Goal: Information Seeking & Learning: Compare options

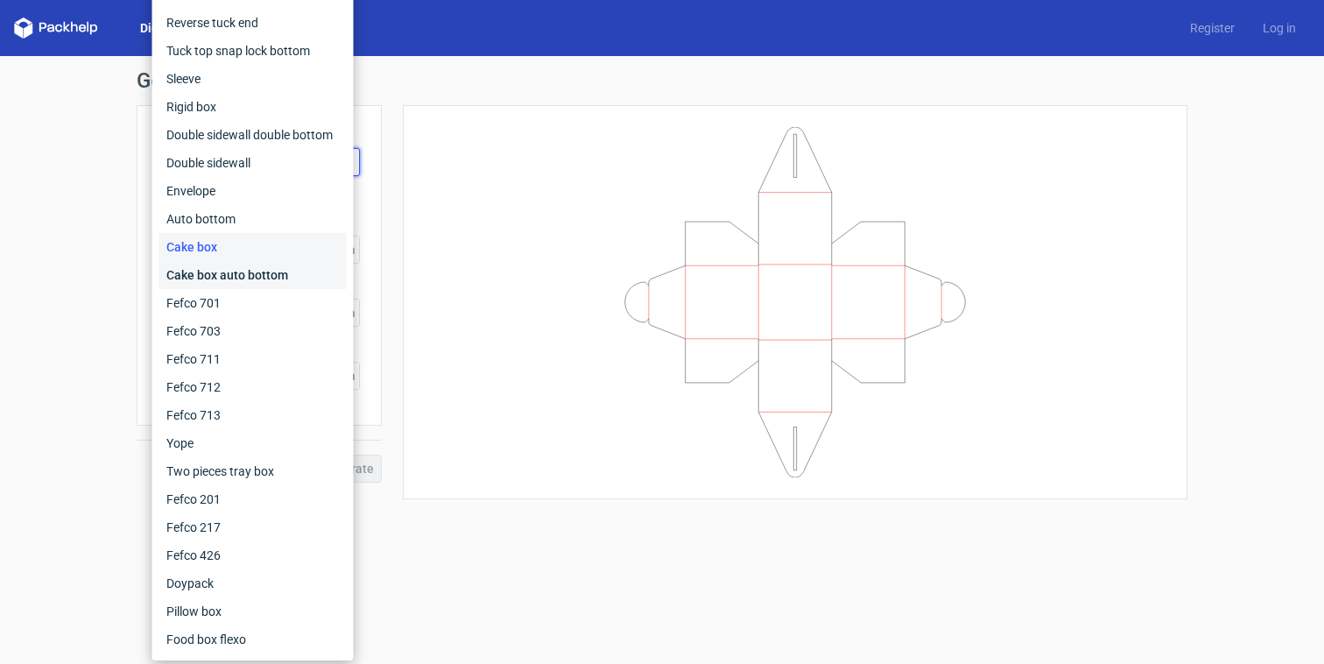
click at [274, 273] on div "Cake box auto bottom" at bounding box center [252, 275] width 187 height 28
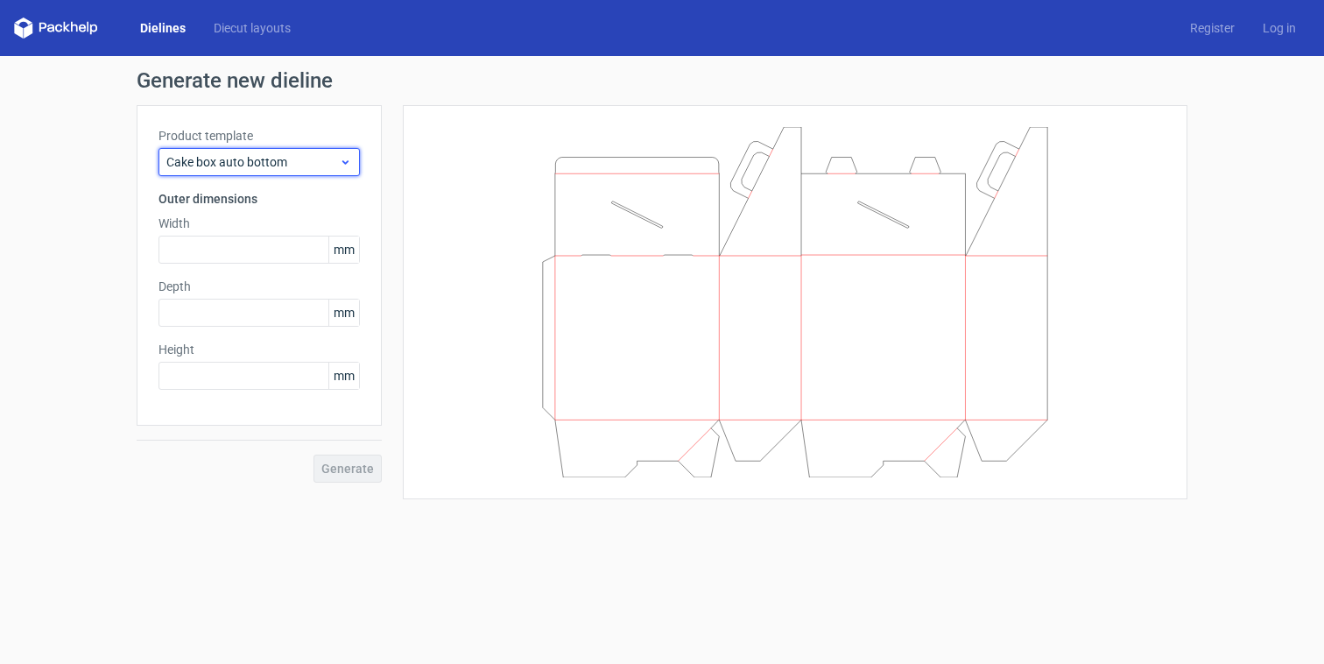
click at [256, 156] on span "Cake box auto bottom" at bounding box center [252, 162] width 173 height 18
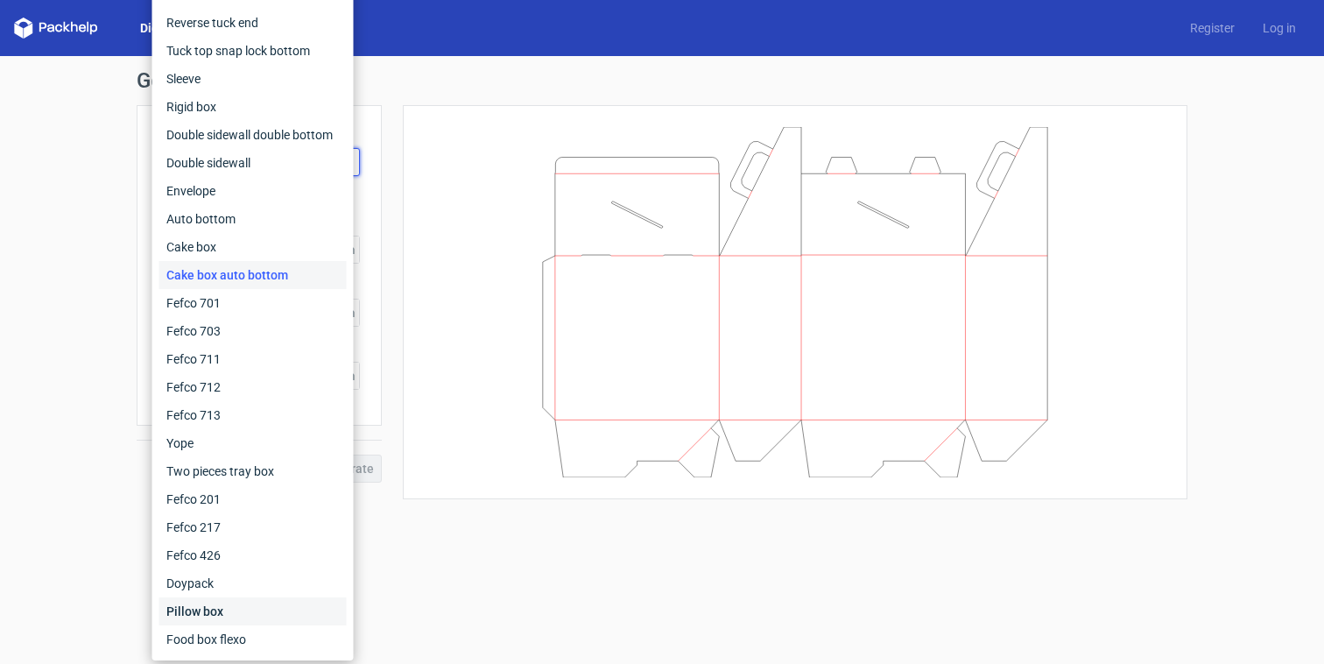
click at [258, 612] on div "Pillow box" at bounding box center [252, 611] width 187 height 28
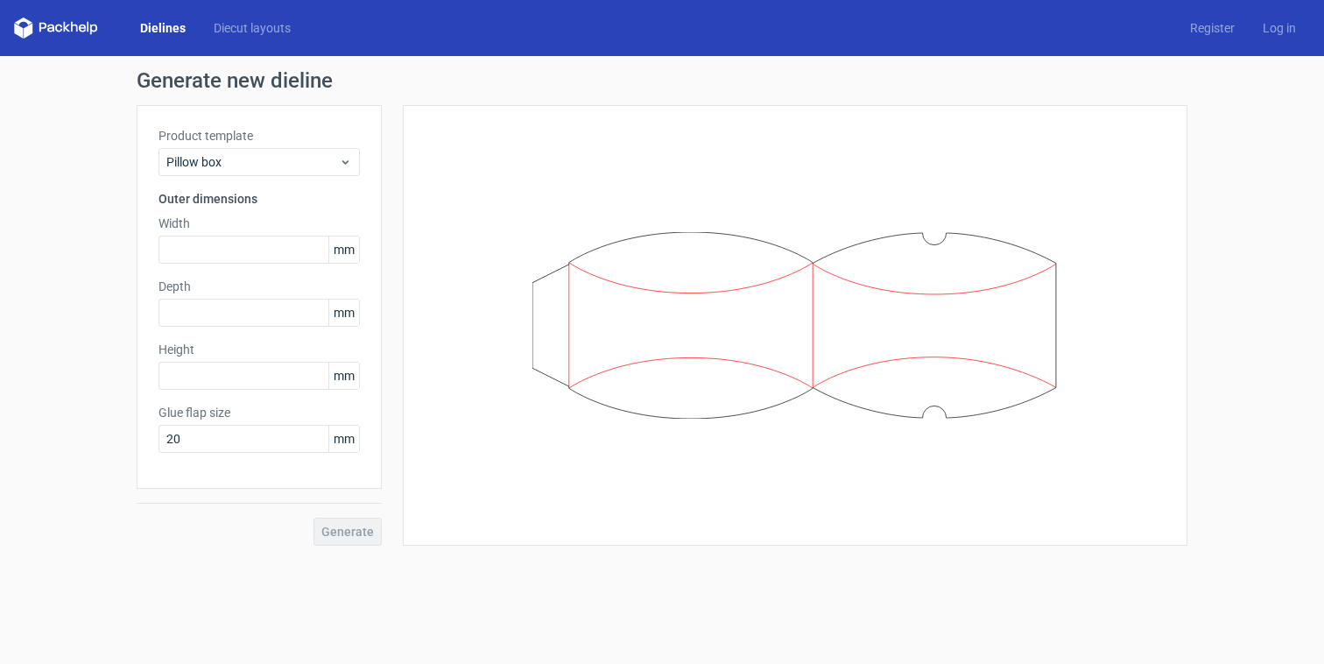
click at [269, 180] on div "Product template Pillow box Outer dimensions Width mm Depth mm Height mm Glue f…" at bounding box center [259, 297] width 245 height 384
click at [267, 159] on span "Pillow box" at bounding box center [252, 162] width 173 height 18
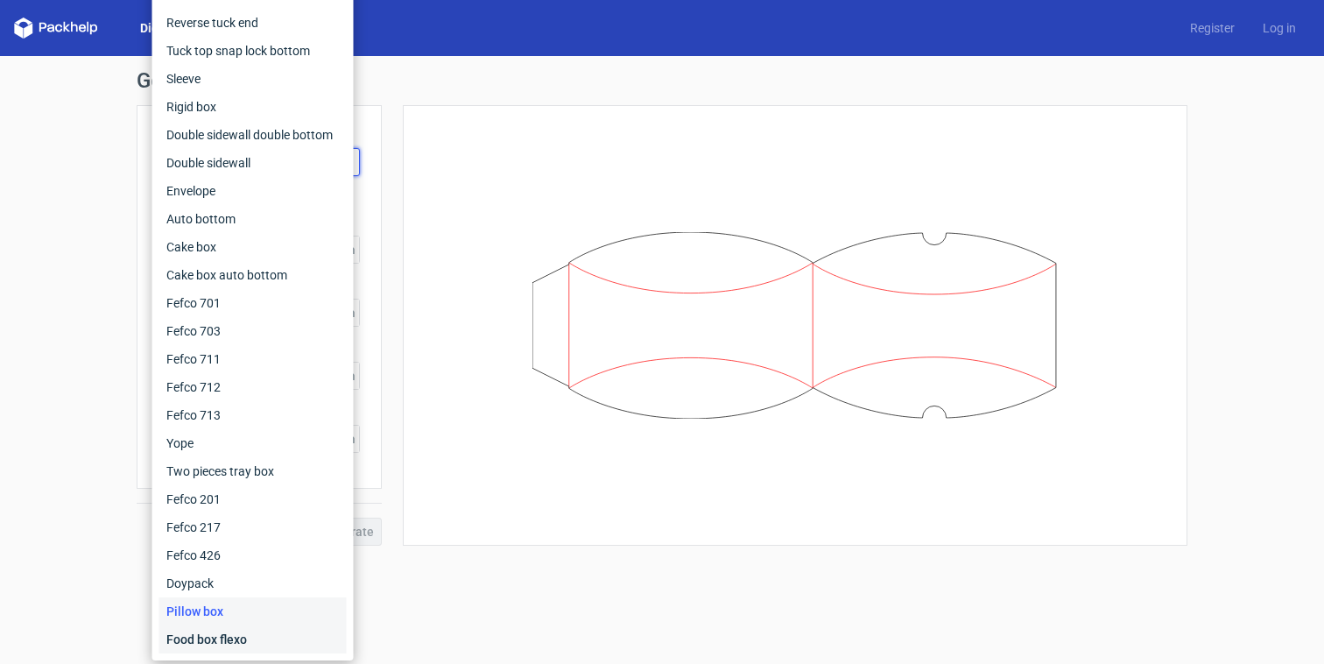
click at [223, 628] on div "Food box flexo" at bounding box center [252, 639] width 187 height 28
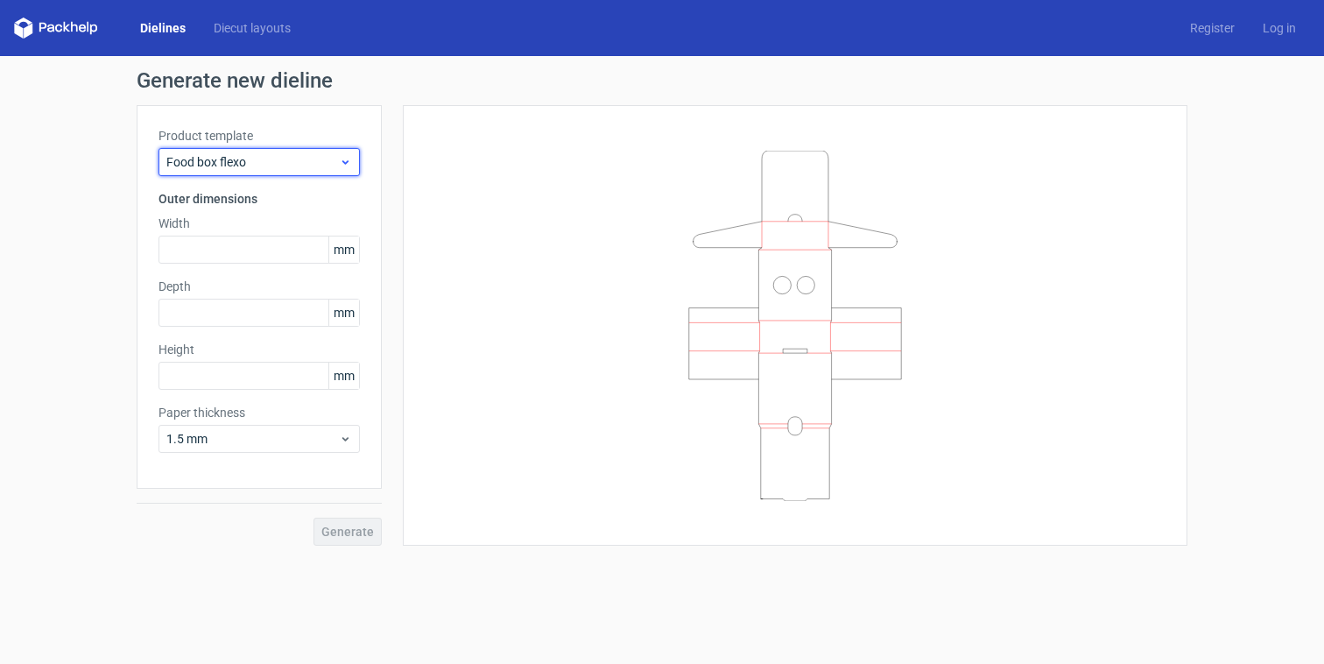
click at [310, 161] on span "Food box flexo" at bounding box center [252, 162] width 173 height 18
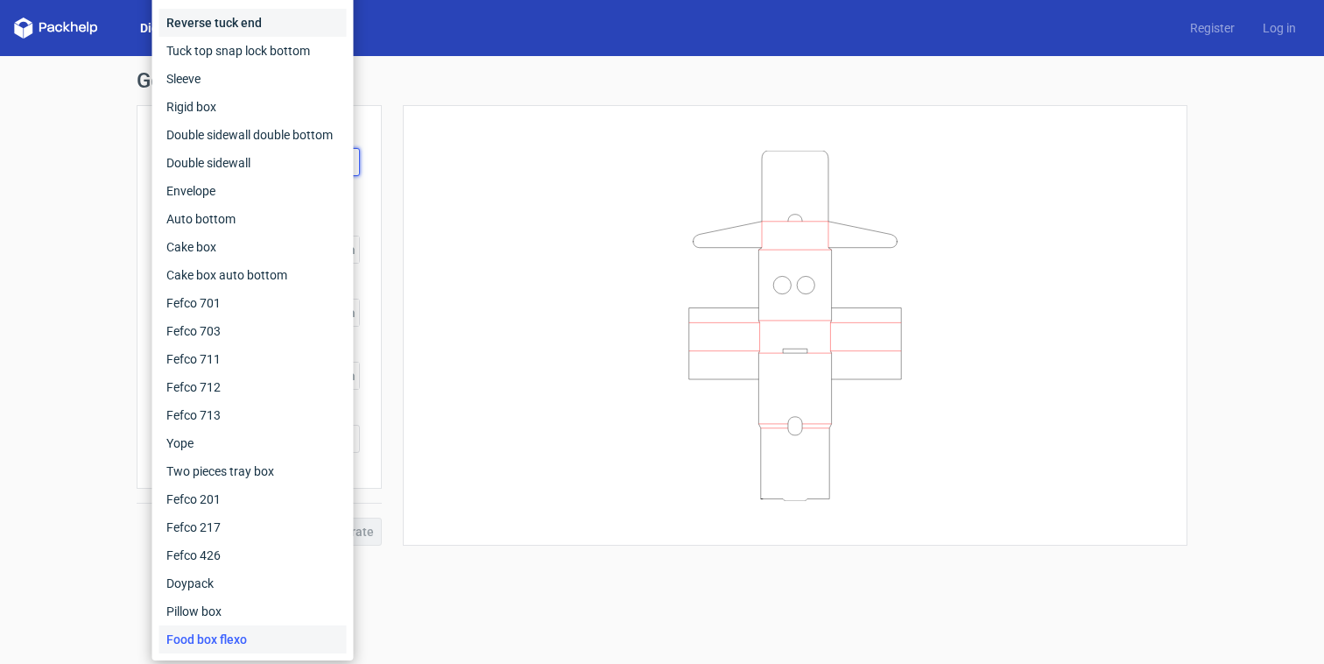
click at [252, 15] on div "Reverse tuck end" at bounding box center [252, 23] width 187 height 28
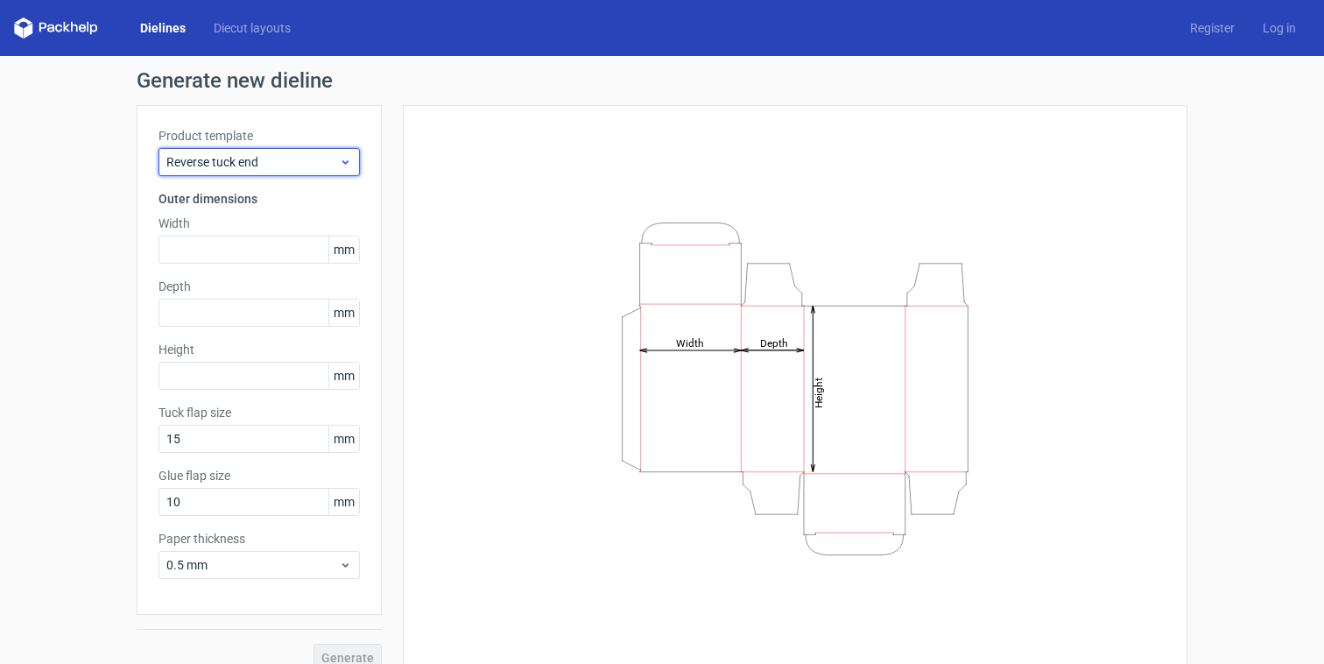
click at [264, 166] on span "Reverse tuck end" at bounding box center [252, 162] width 173 height 18
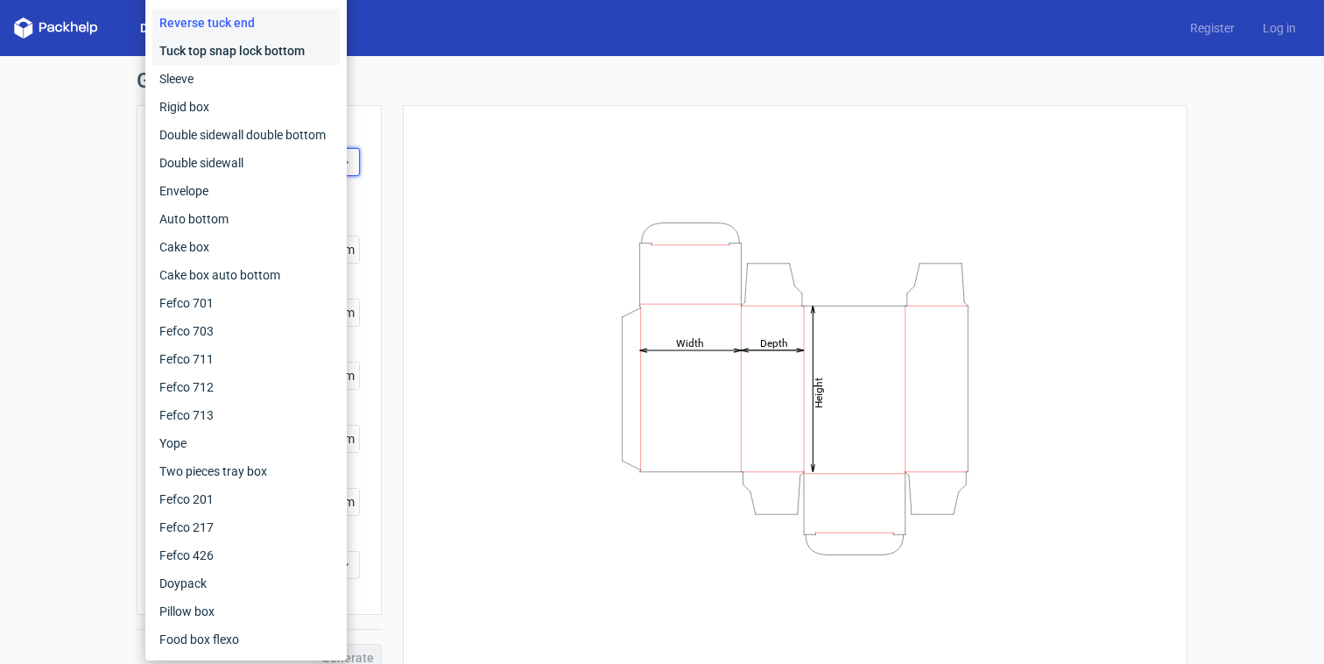
click at [237, 54] on div "Tuck top snap lock bottom" at bounding box center [245, 51] width 187 height 28
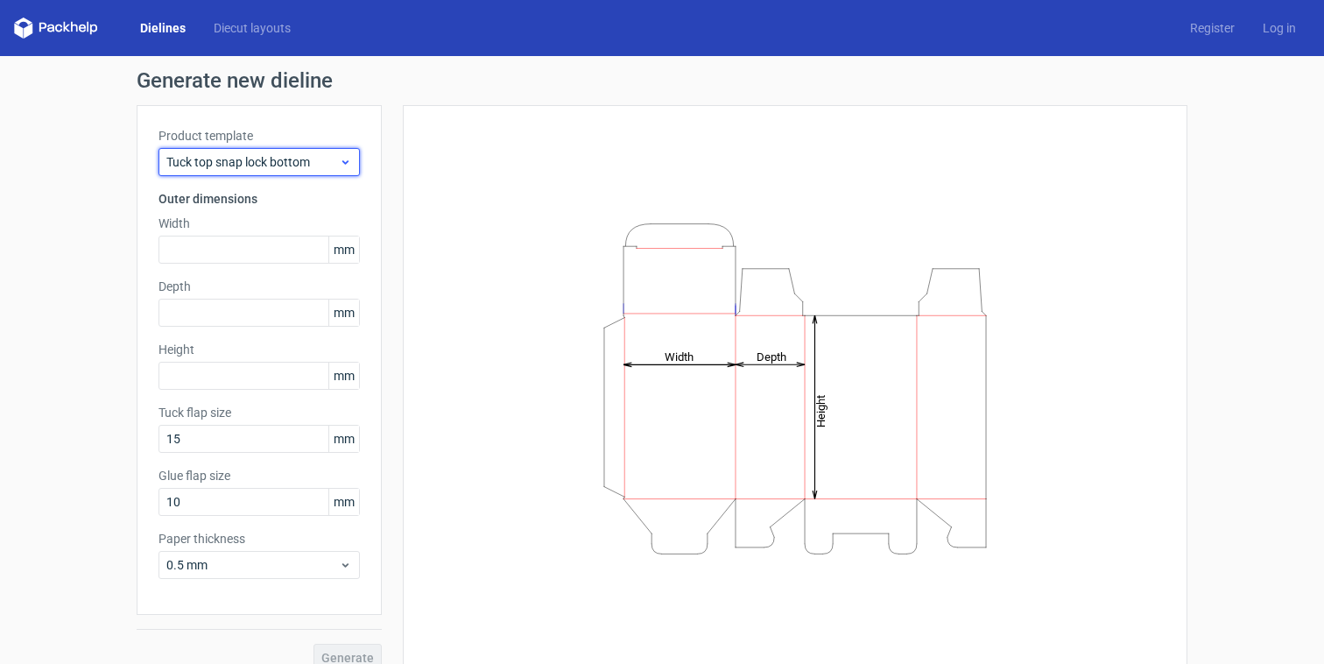
click at [256, 155] on span "Tuck top snap lock bottom" at bounding box center [252, 162] width 173 height 18
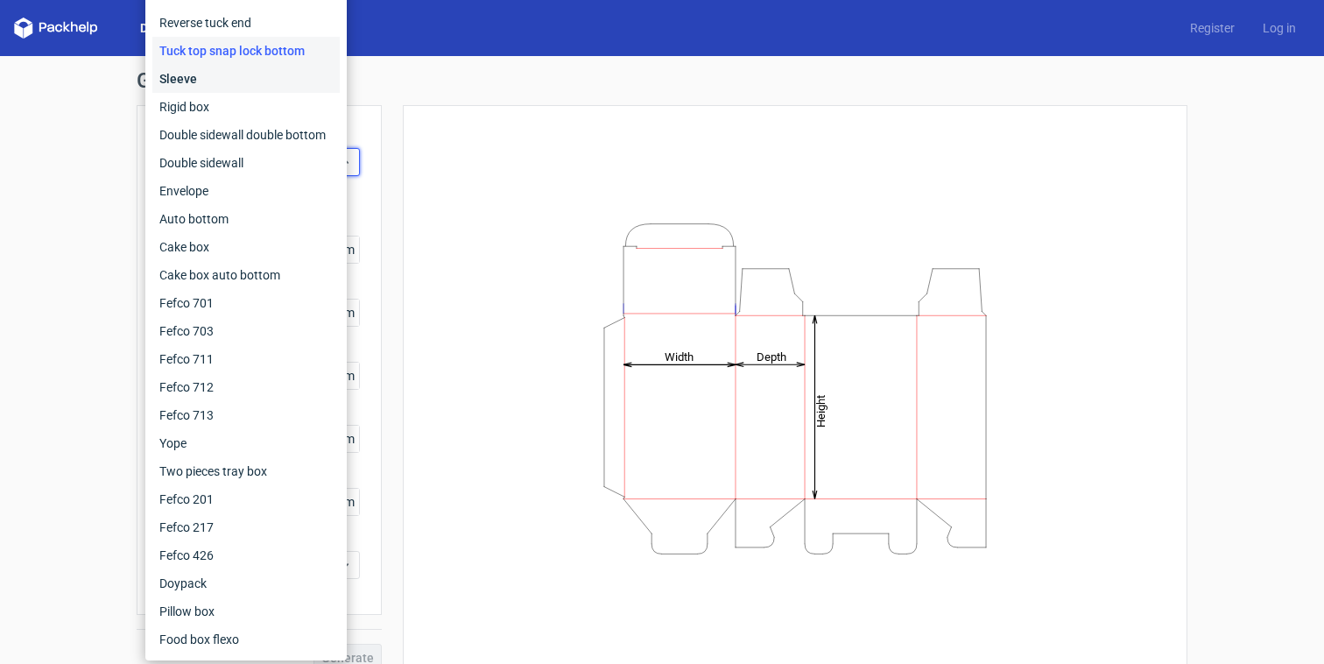
click at [237, 88] on div "Sleeve" at bounding box center [245, 79] width 187 height 28
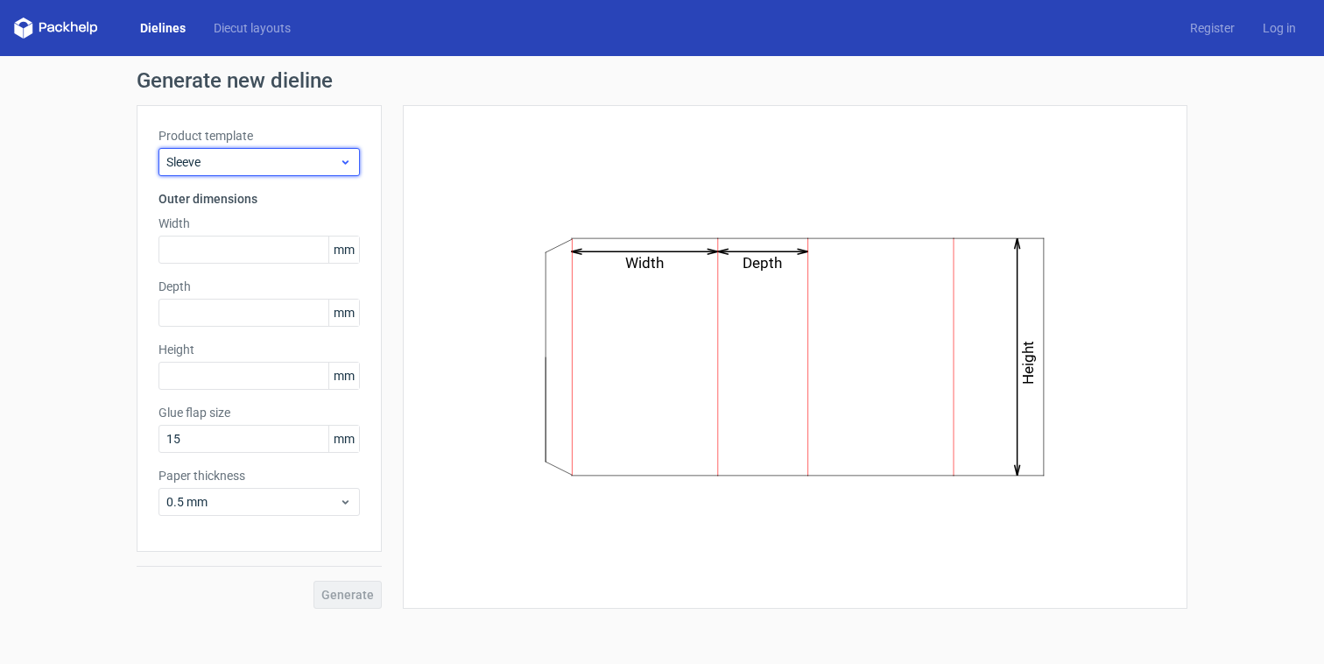
click at [257, 153] on span "Sleeve" at bounding box center [252, 162] width 173 height 18
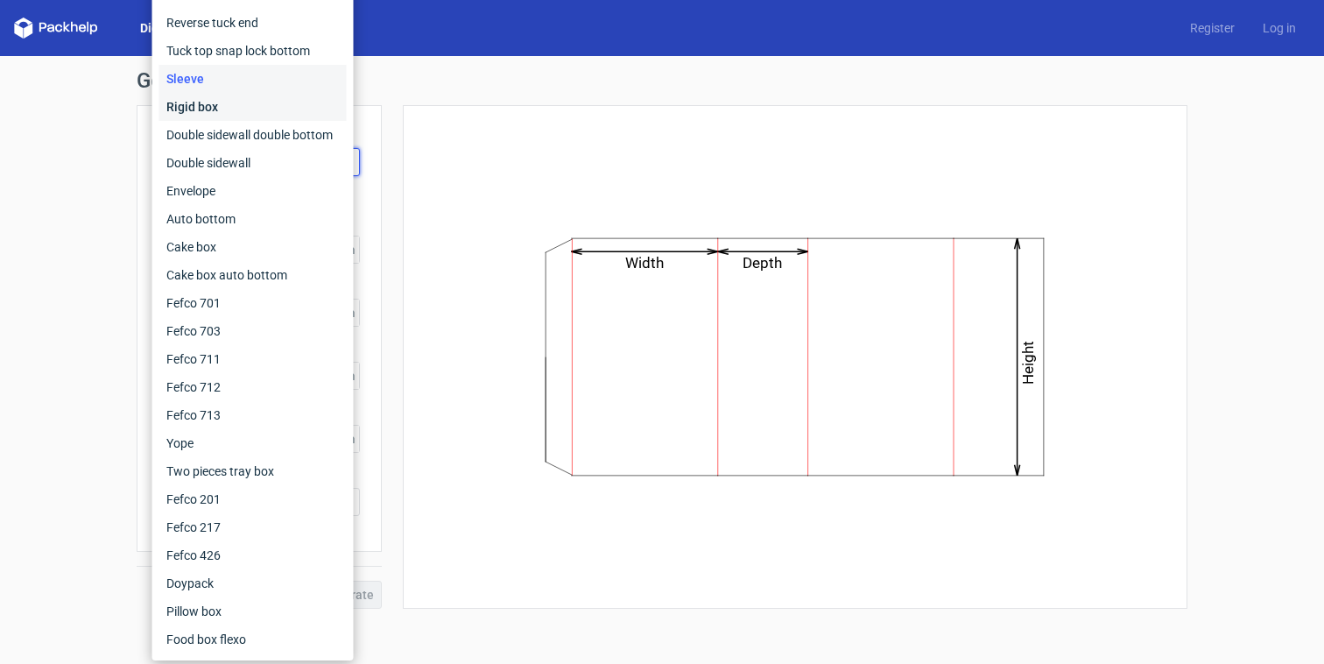
click at [245, 112] on div "Rigid box" at bounding box center [252, 107] width 187 height 28
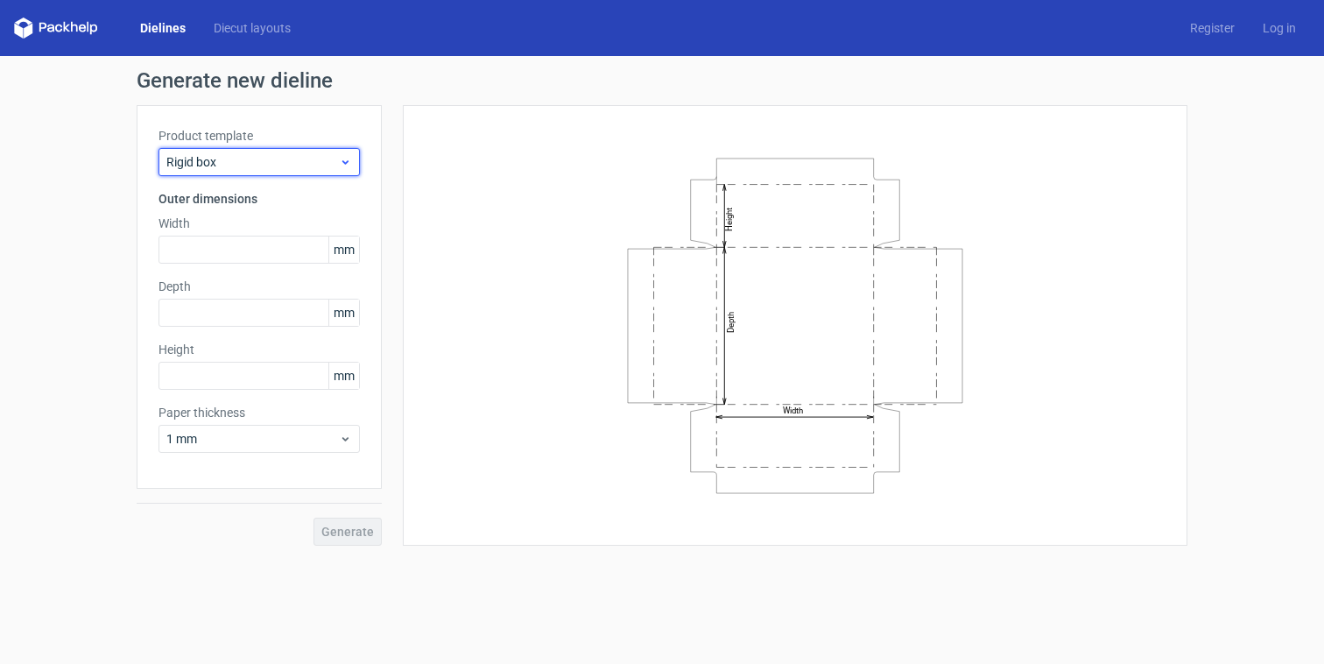
click at [264, 160] on span "Rigid box" at bounding box center [252, 162] width 173 height 18
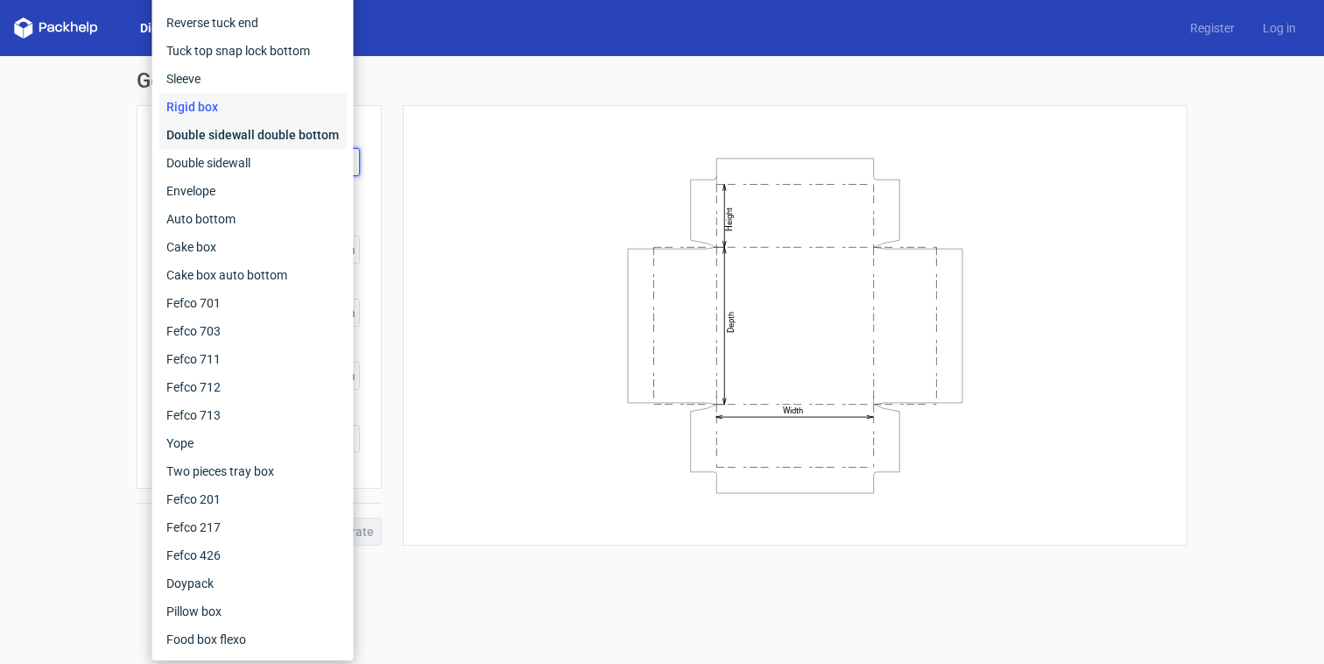
click at [264, 141] on div "Double sidewall double bottom" at bounding box center [252, 135] width 187 height 28
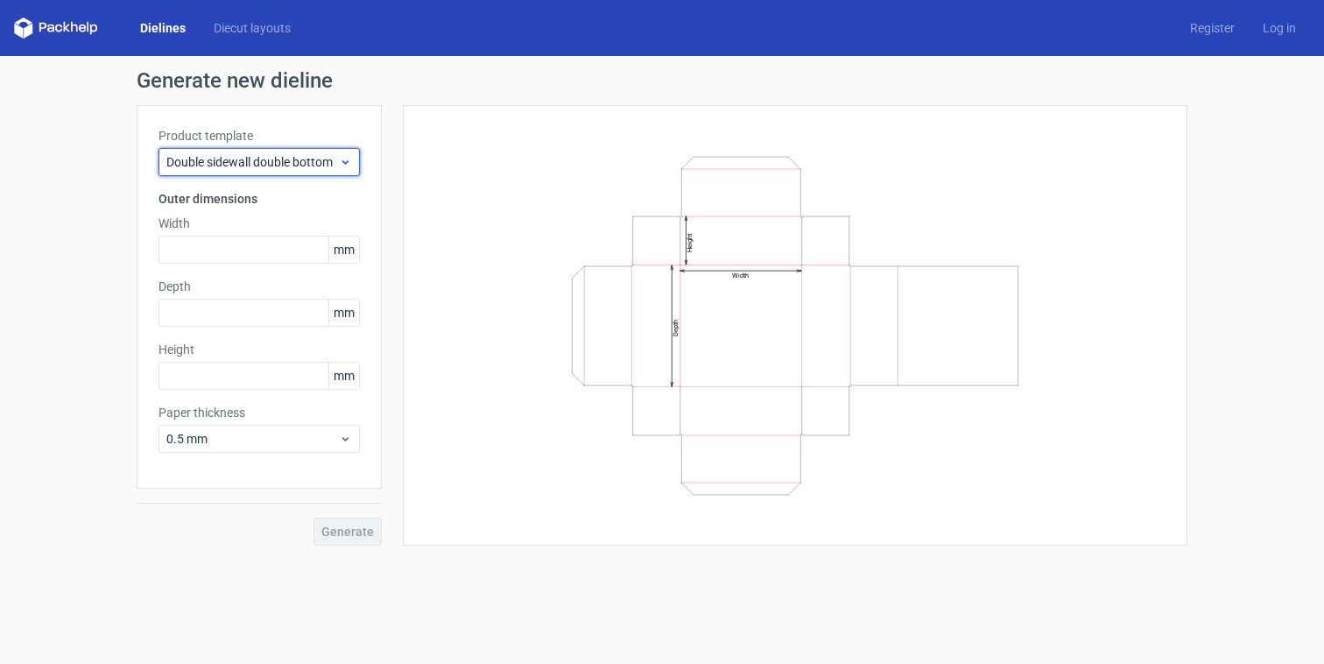
click at [265, 153] on span "Double sidewall double bottom" at bounding box center [252, 162] width 173 height 18
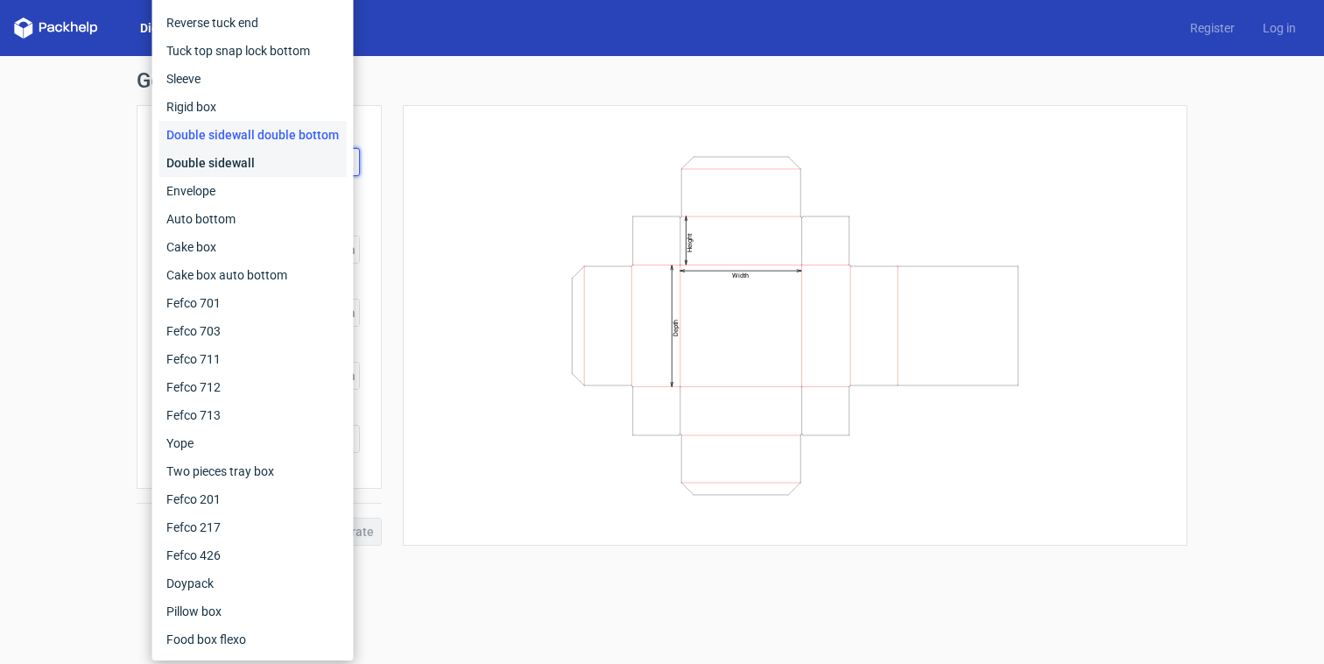
click at [275, 167] on div "Double sidewall" at bounding box center [252, 163] width 187 height 28
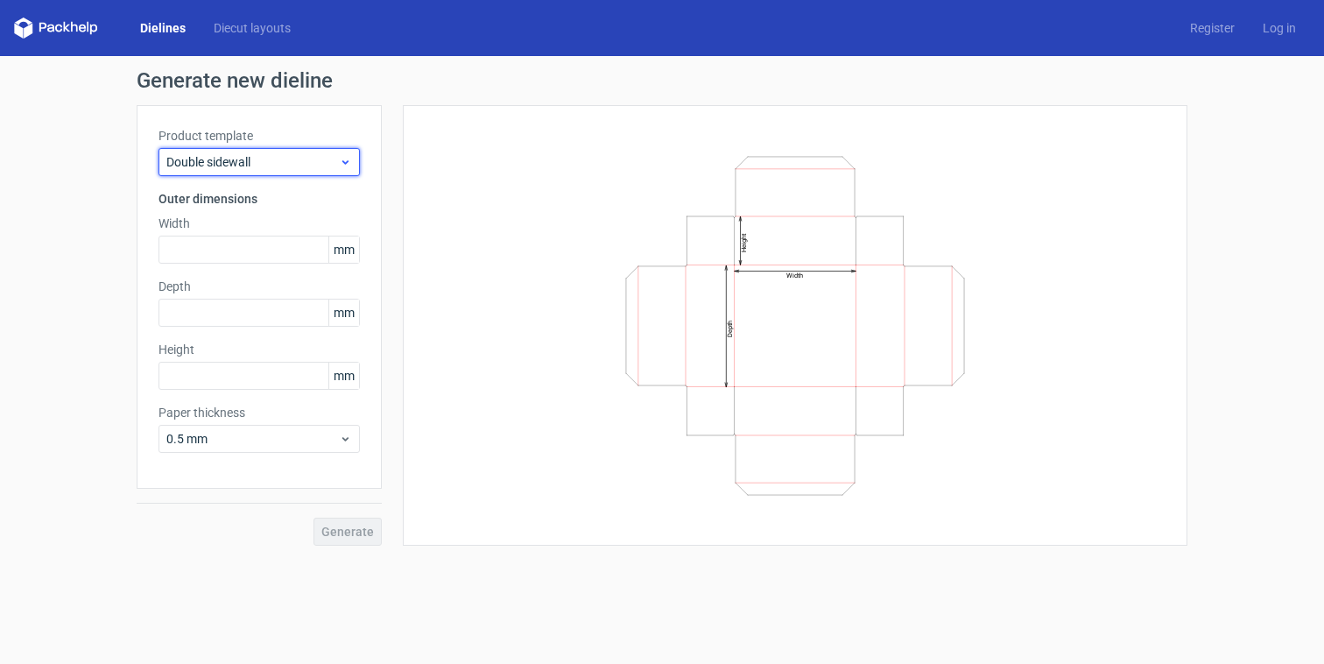
click at [275, 167] on span "Double sidewall" at bounding box center [252, 162] width 173 height 18
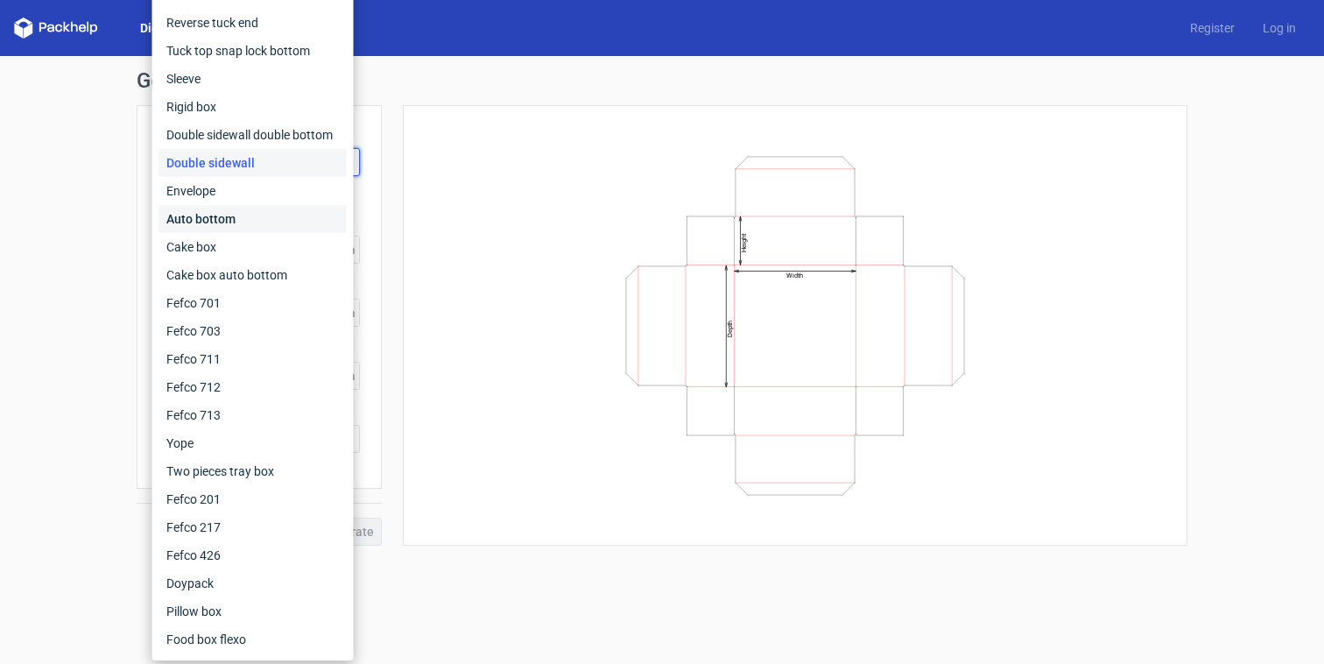
click at [276, 213] on div "Auto bottom" at bounding box center [252, 219] width 187 height 28
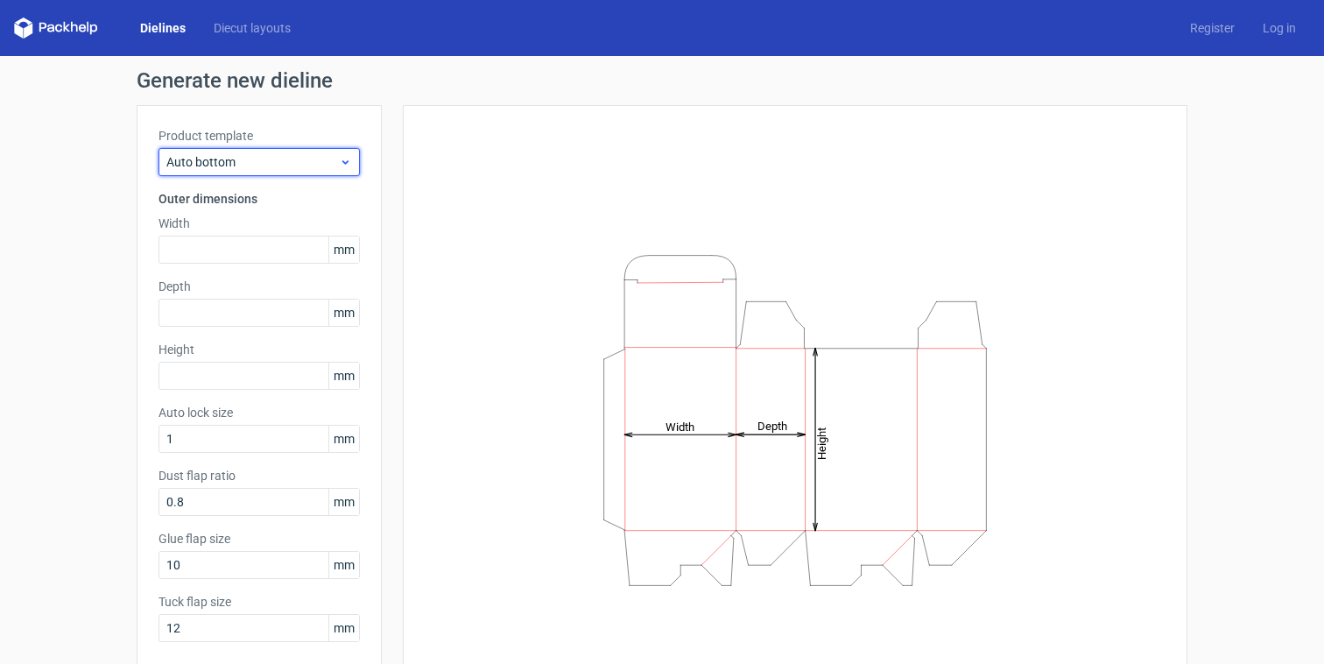
click at [270, 166] on span "Auto bottom" at bounding box center [252, 162] width 173 height 18
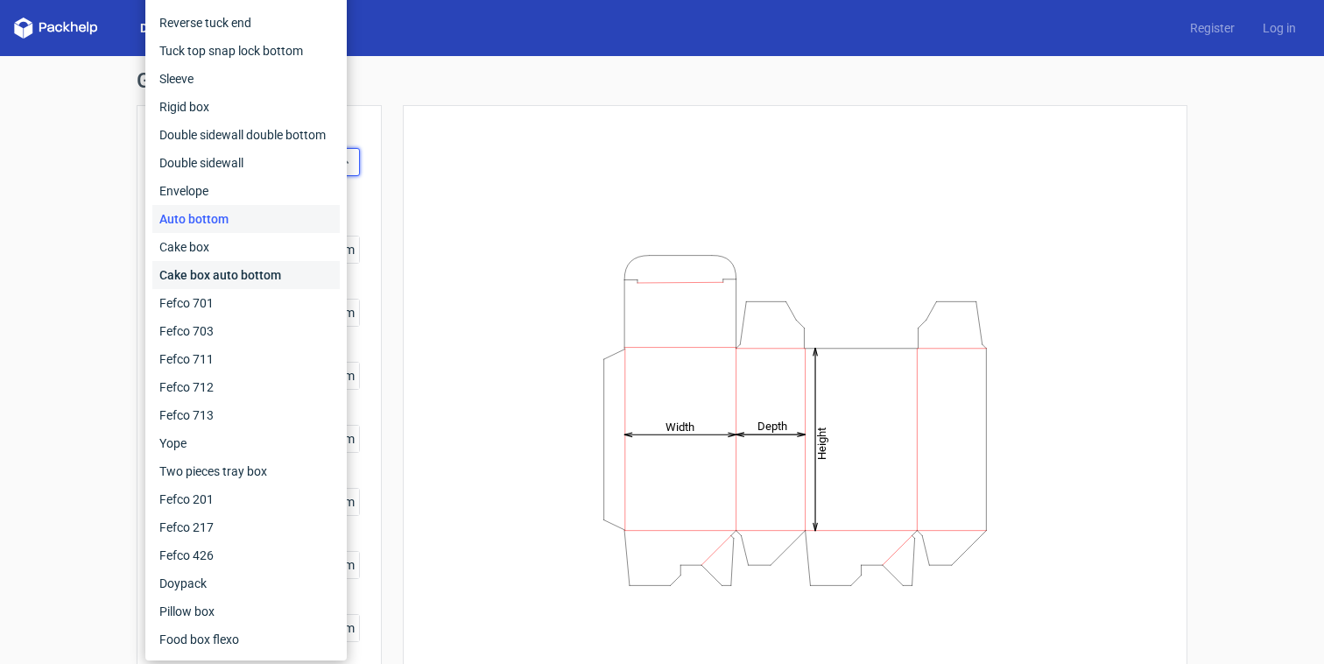
click at [274, 274] on div "Cake box auto bottom" at bounding box center [245, 275] width 187 height 28
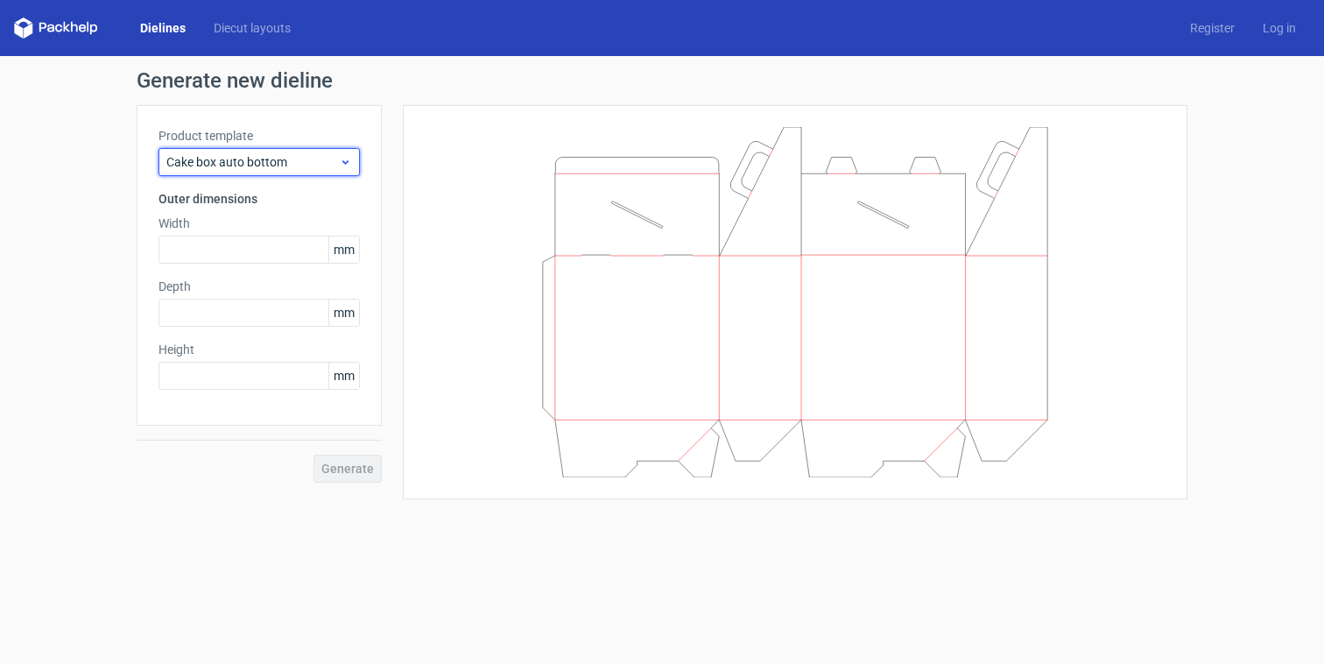
click at [271, 168] on span "Cake box auto bottom" at bounding box center [252, 162] width 173 height 18
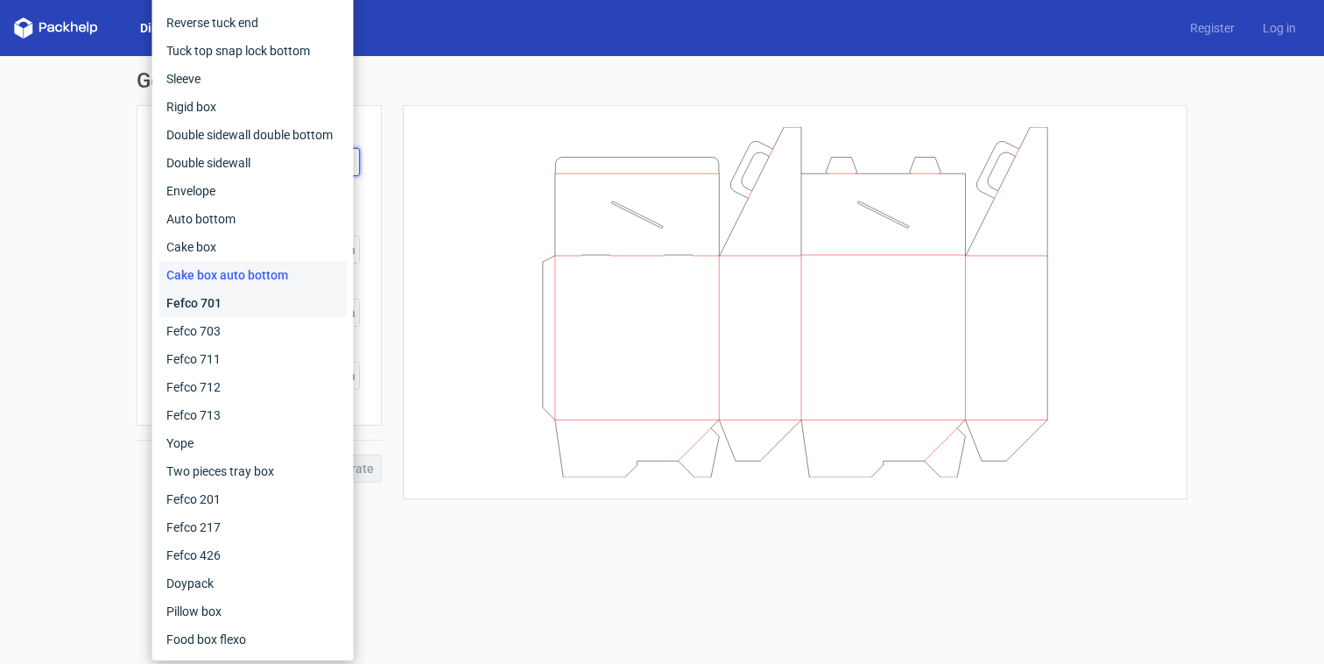
click at [262, 303] on div "Fefco 701" at bounding box center [252, 303] width 187 height 28
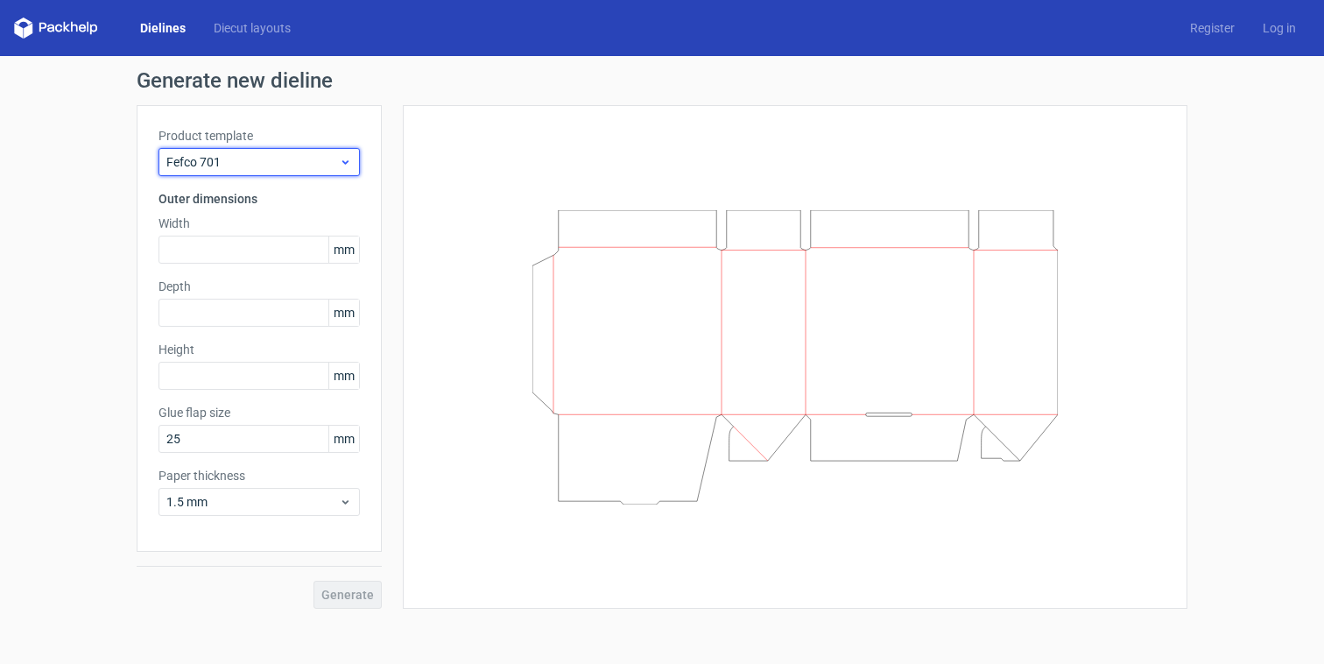
click at [263, 160] on span "Fefco 701" at bounding box center [252, 162] width 173 height 18
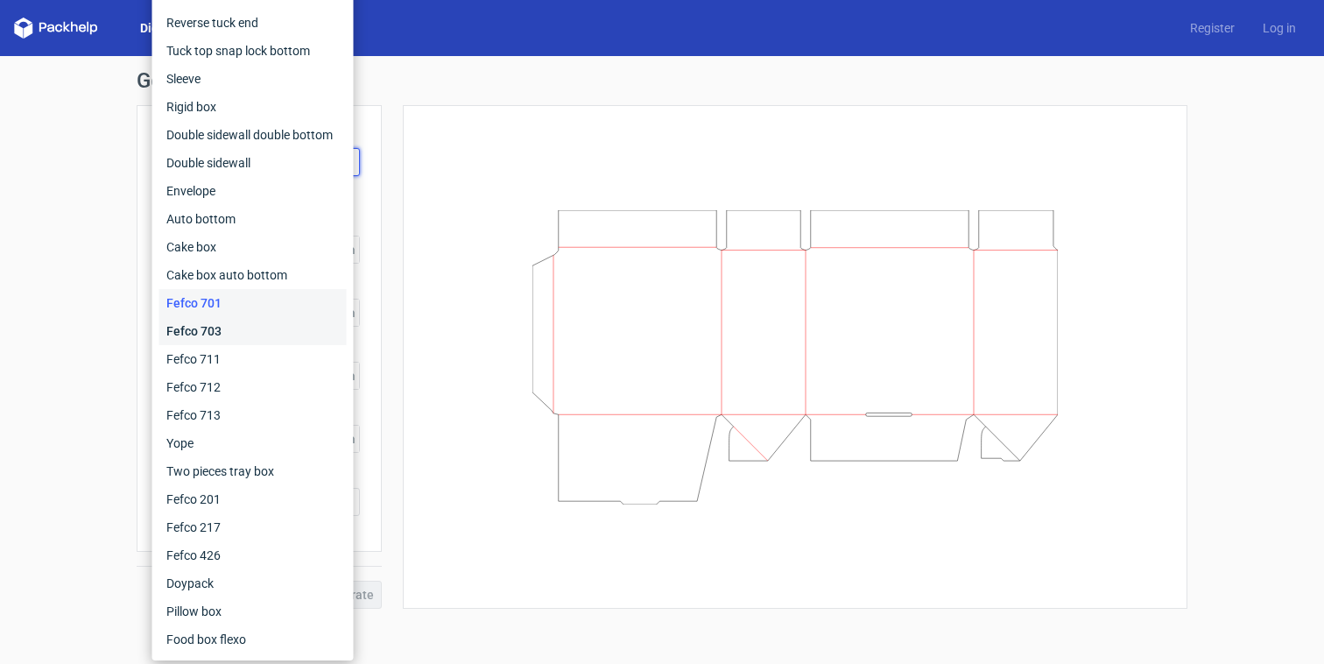
click at [264, 329] on div "Fefco 703" at bounding box center [252, 331] width 187 height 28
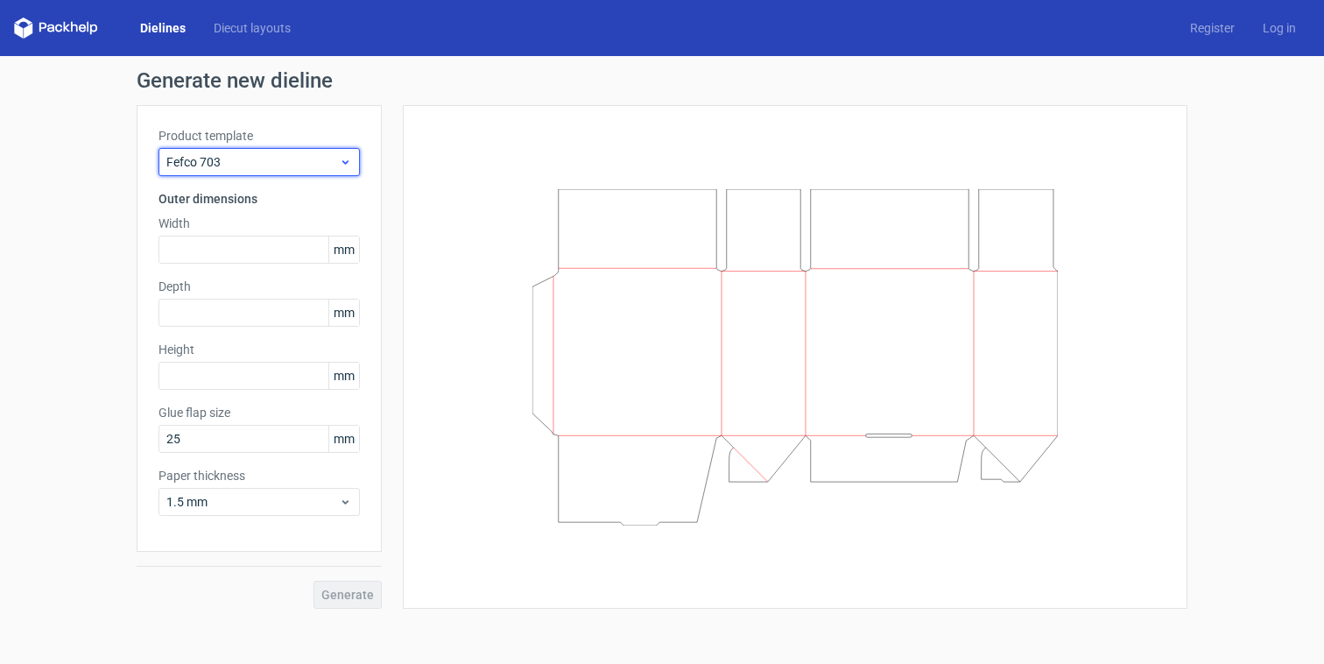
click at [268, 158] on span "Fefco 703" at bounding box center [252, 162] width 173 height 18
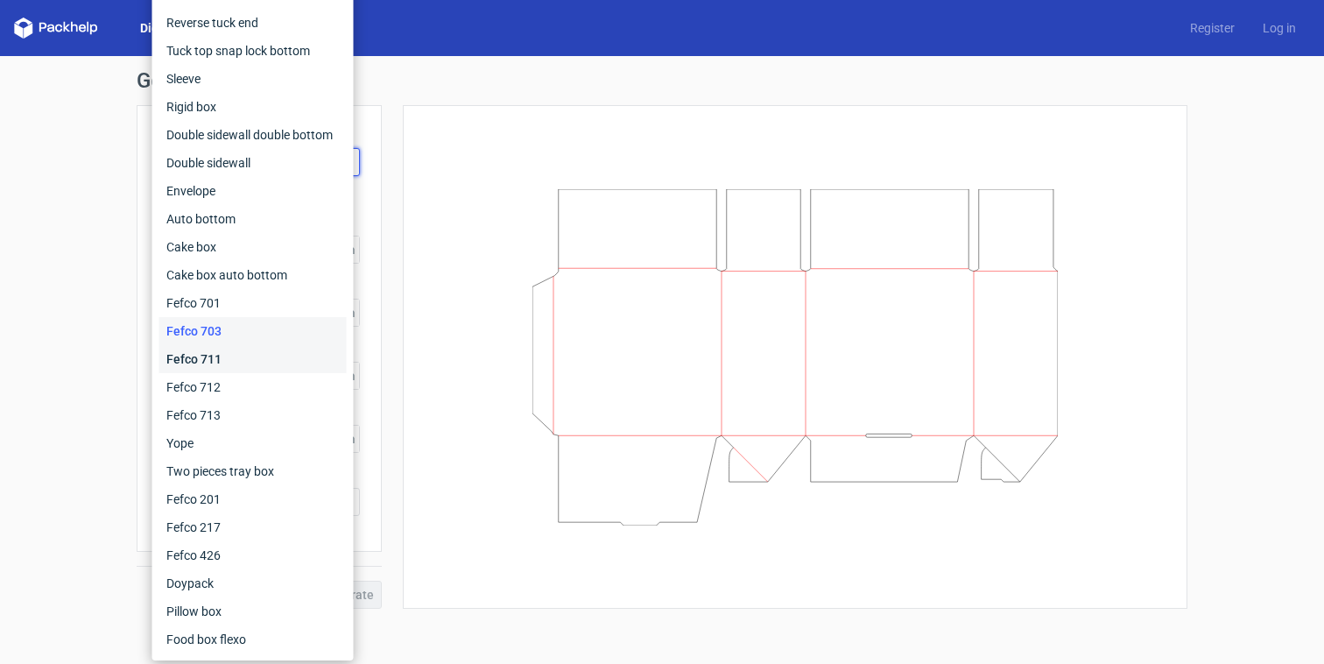
click at [257, 354] on div "Fefco 711" at bounding box center [252, 359] width 187 height 28
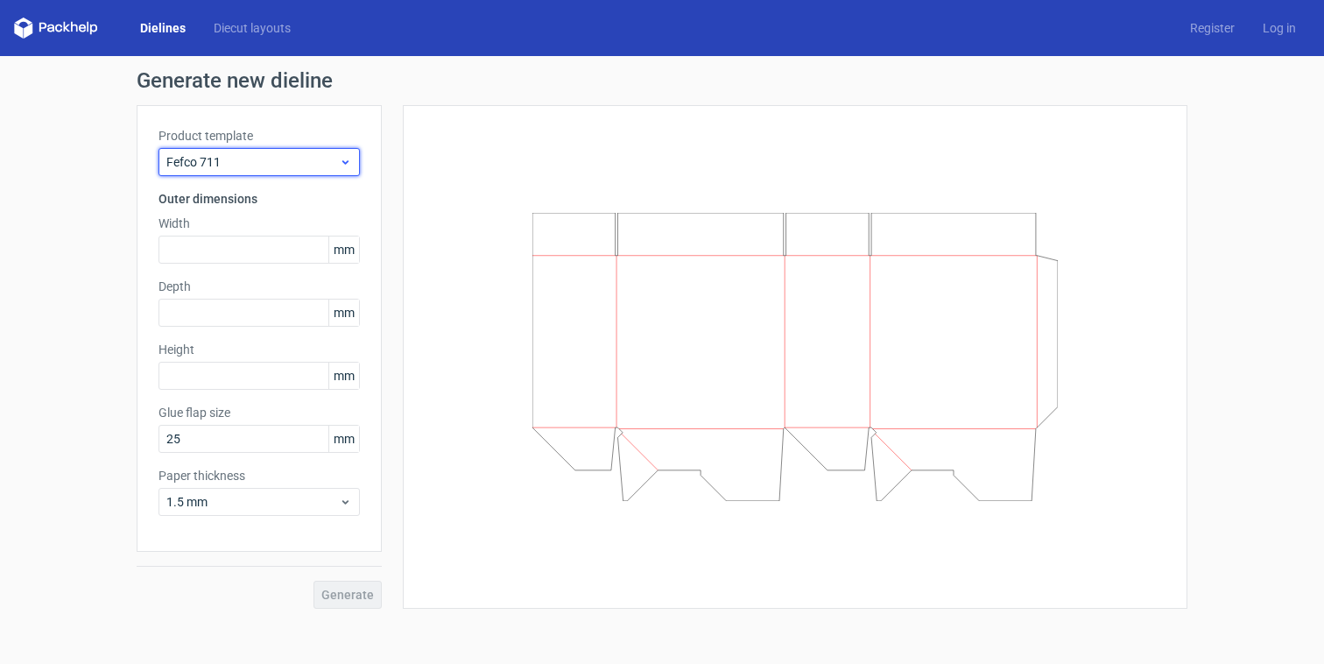
click at [293, 169] on span "Fefco 711" at bounding box center [252, 162] width 173 height 18
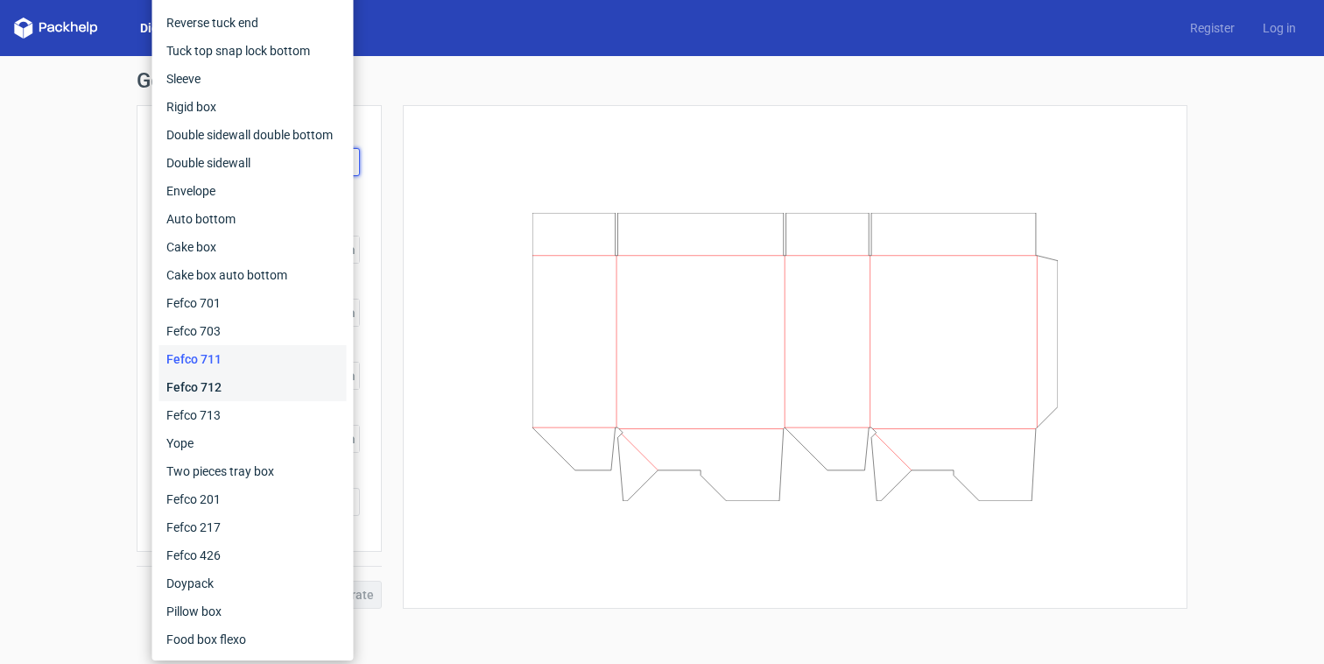
click at [264, 393] on div "Fefco 712" at bounding box center [252, 387] width 187 height 28
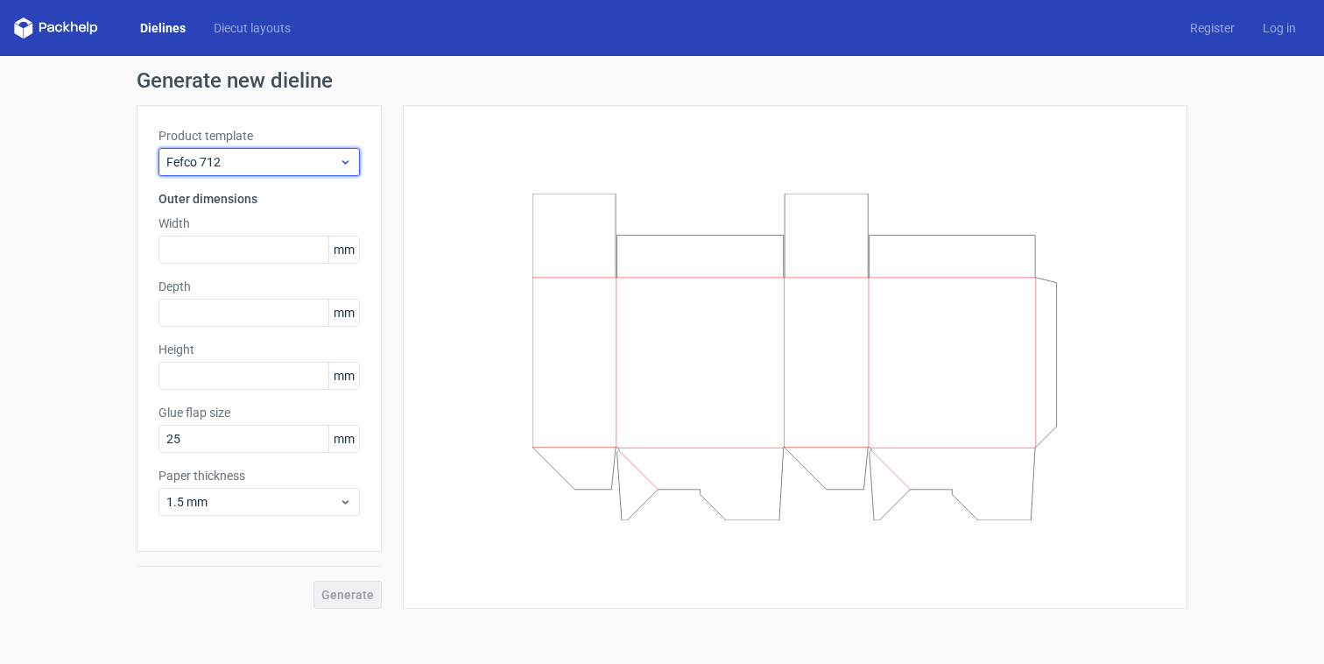
click at [255, 153] on span "Fefco 712" at bounding box center [252, 162] width 173 height 18
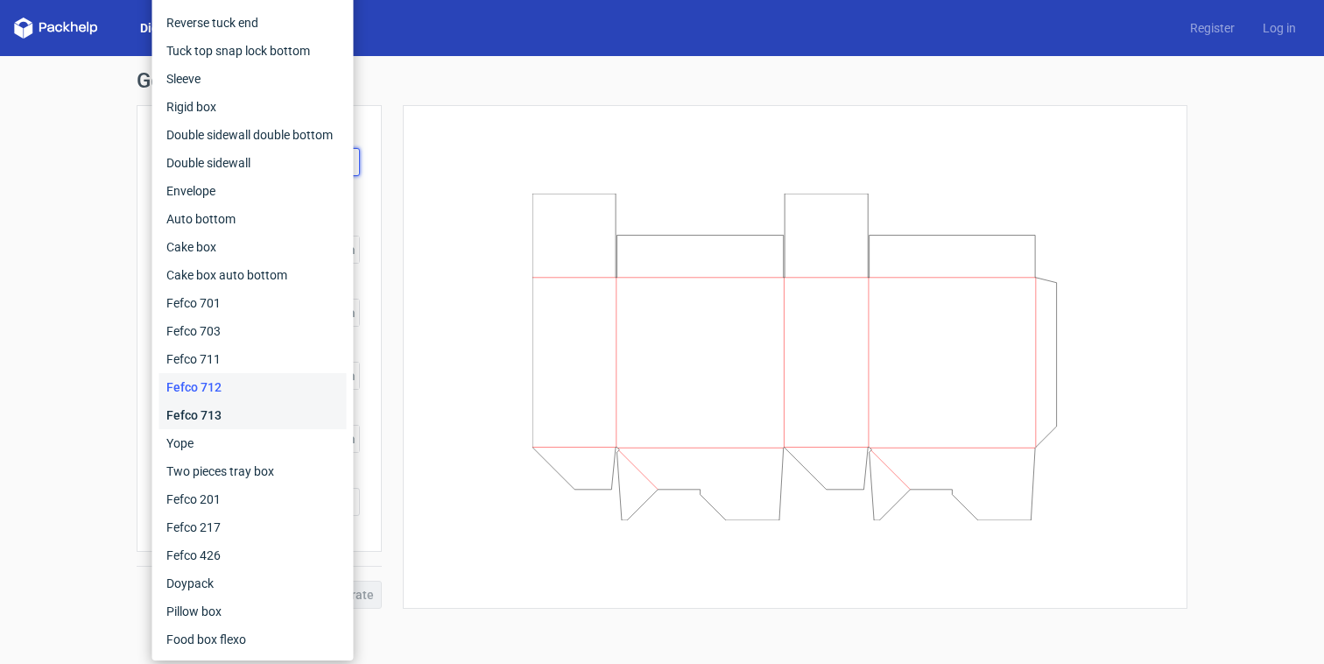
click at [253, 414] on div "Fefco 713" at bounding box center [252, 415] width 187 height 28
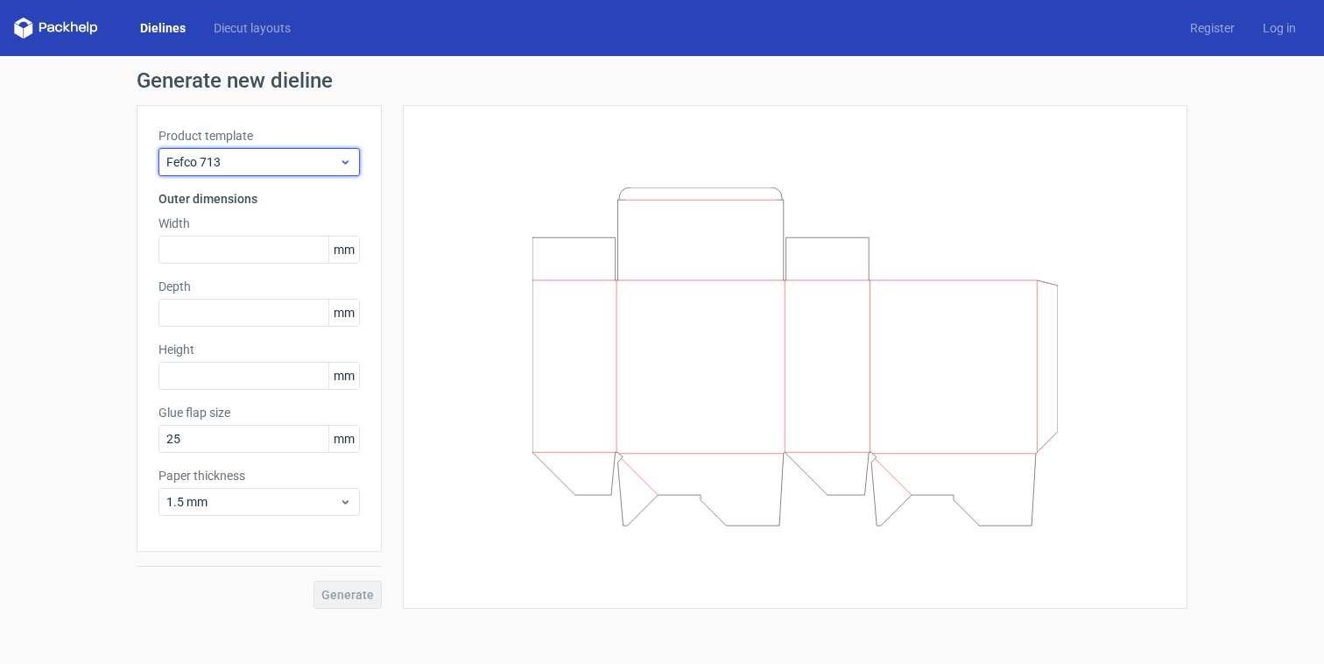
click at [271, 160] on span "Fefco 713" at bounding box center [252, 162] width 173 height 18
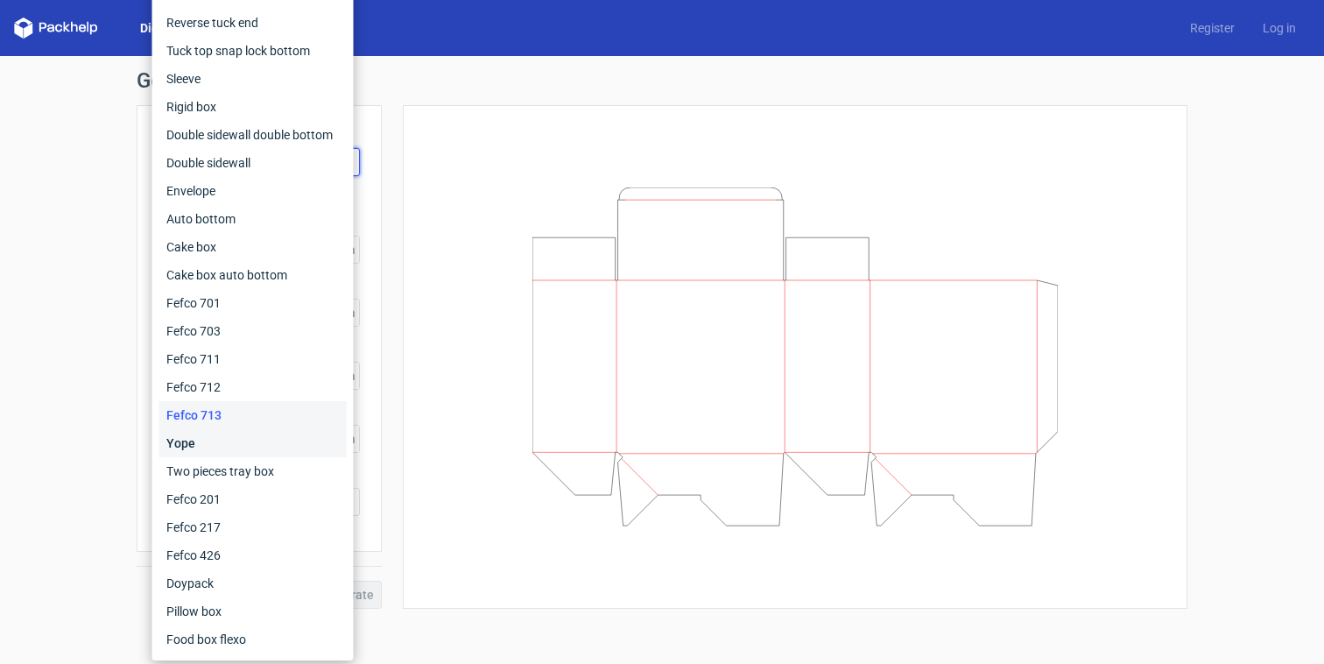
click at [255, 447] on div "Yope" at bounding box center [252, 443] width 187 height 28
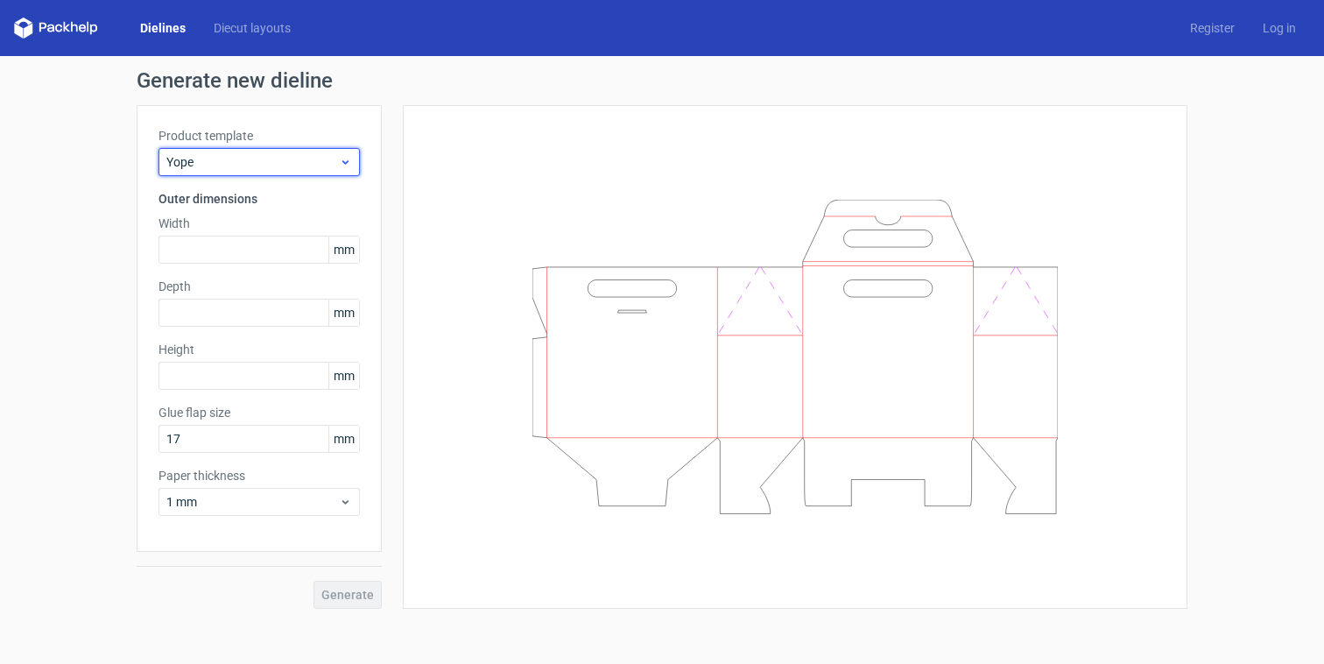
click at [292, 153] on span "Yope" at bounding box center [252, 162] width 173 height 18
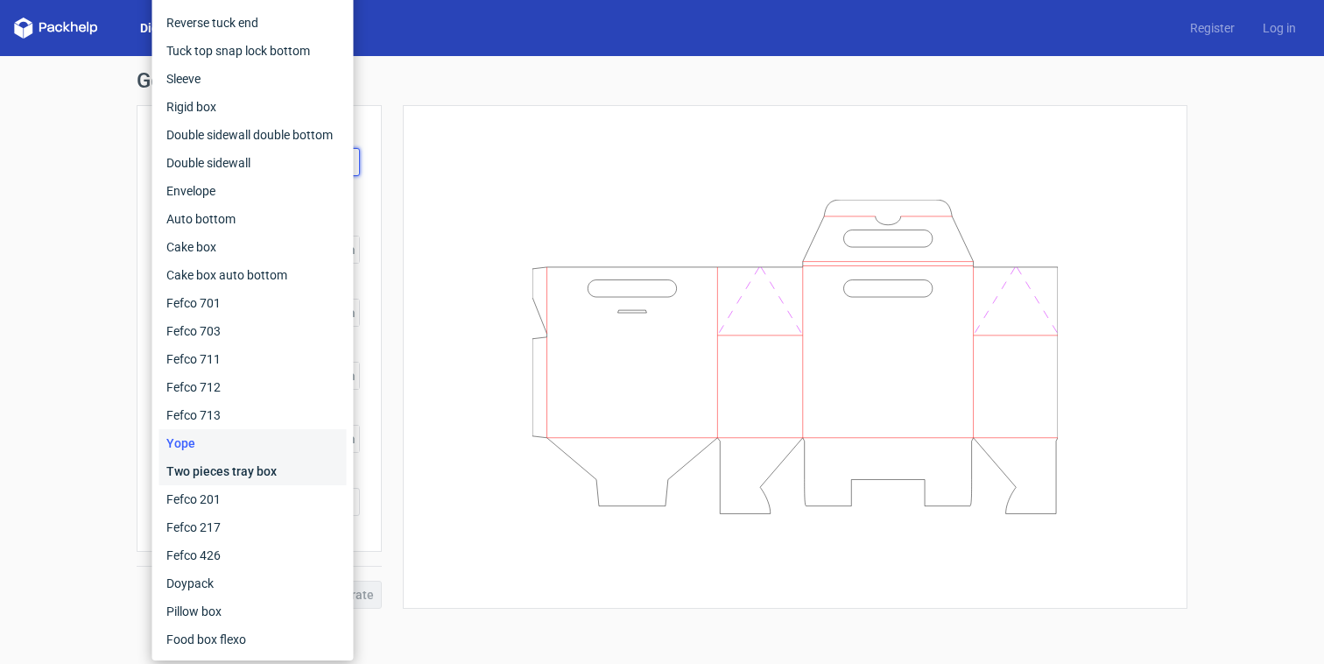
drag, startPoint x: 259, startPoint y: 463, endPoint x: 262, endPoint y: 453, distance: 10.8
click at [259, 463] on div "Two pieces tray box" at bounding box center [252, 471] width 187 height 28
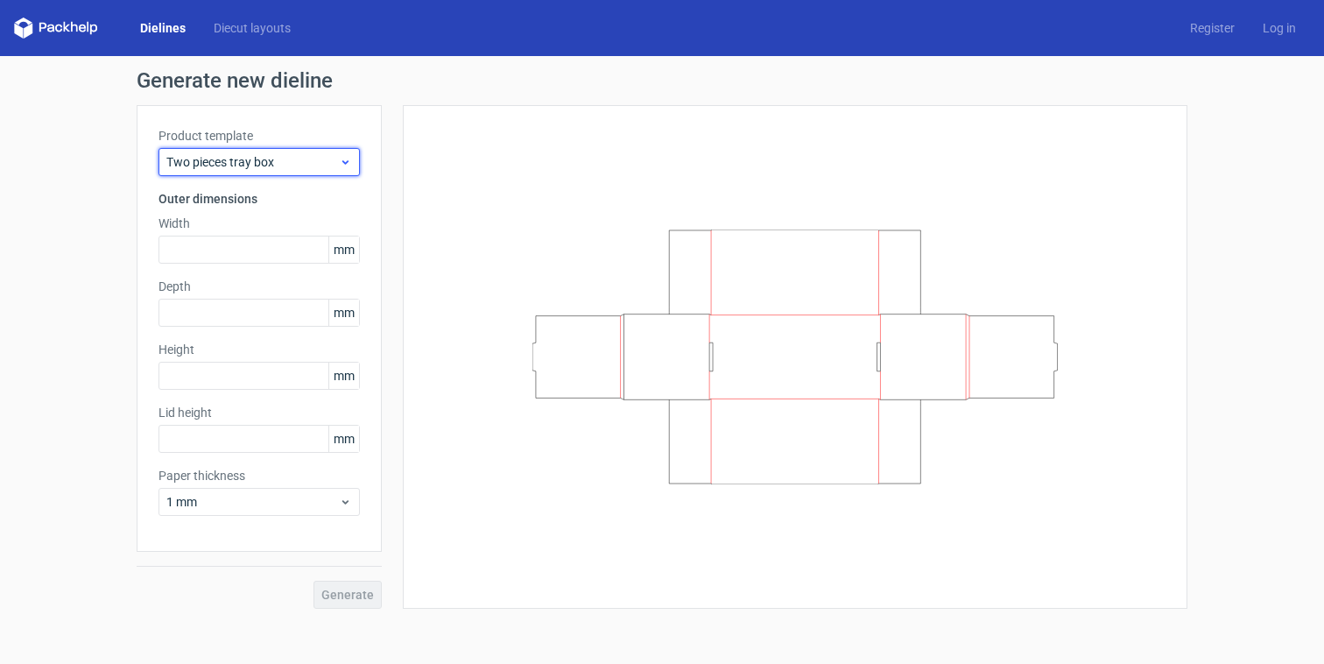
click at [285, 165] on span "Two pieces tray box" at bounding box center [252, 162] width 173 height 18
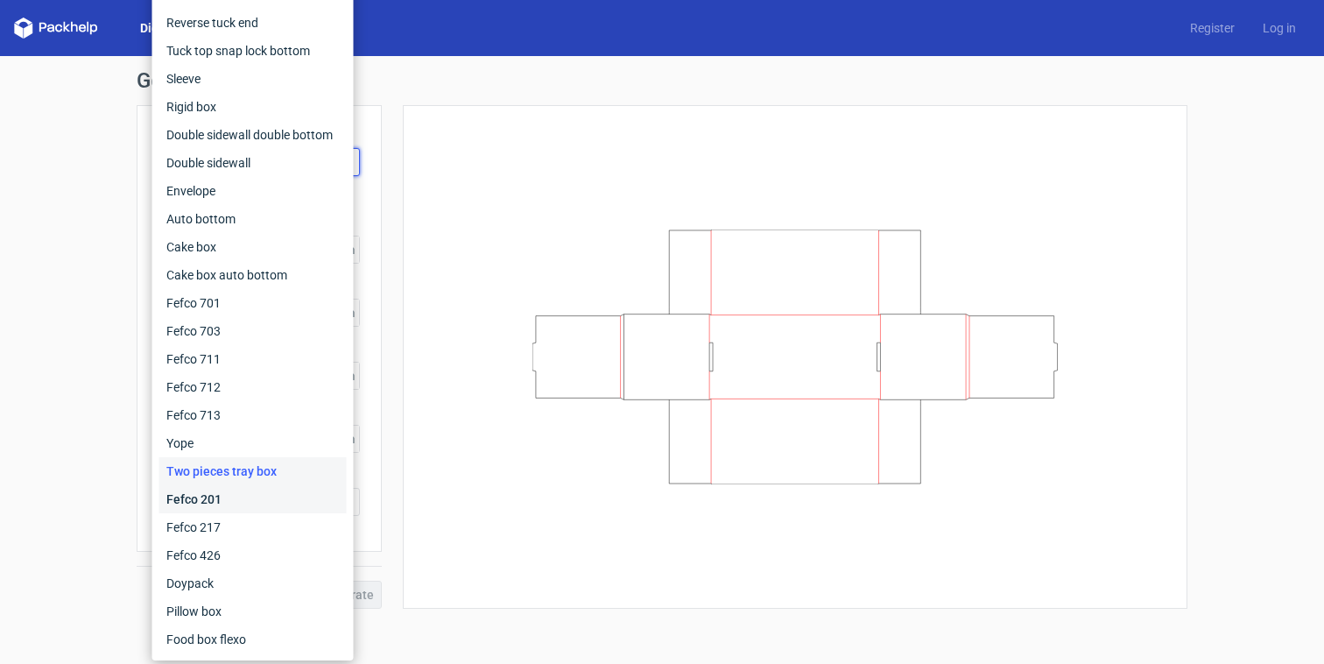
drag, startPoint x: 265, startPoint y: 499, endPoint x: 267, endPoint y: 463, distance: 35.9
click at [265, 499] on div "Fefco 201" at bounding box center [252, 499] width 187 height 28
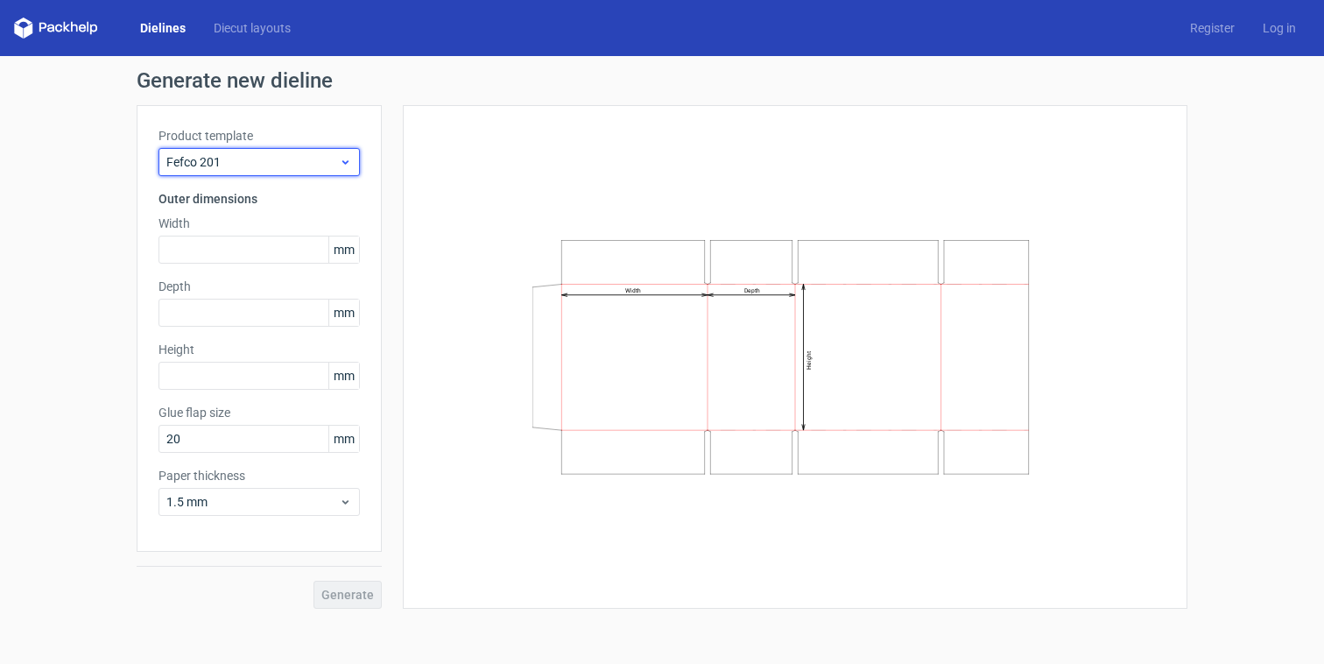
click at [259, 159] on span "Fefco 201" at bounding box center [252, 162] width 173 height 18
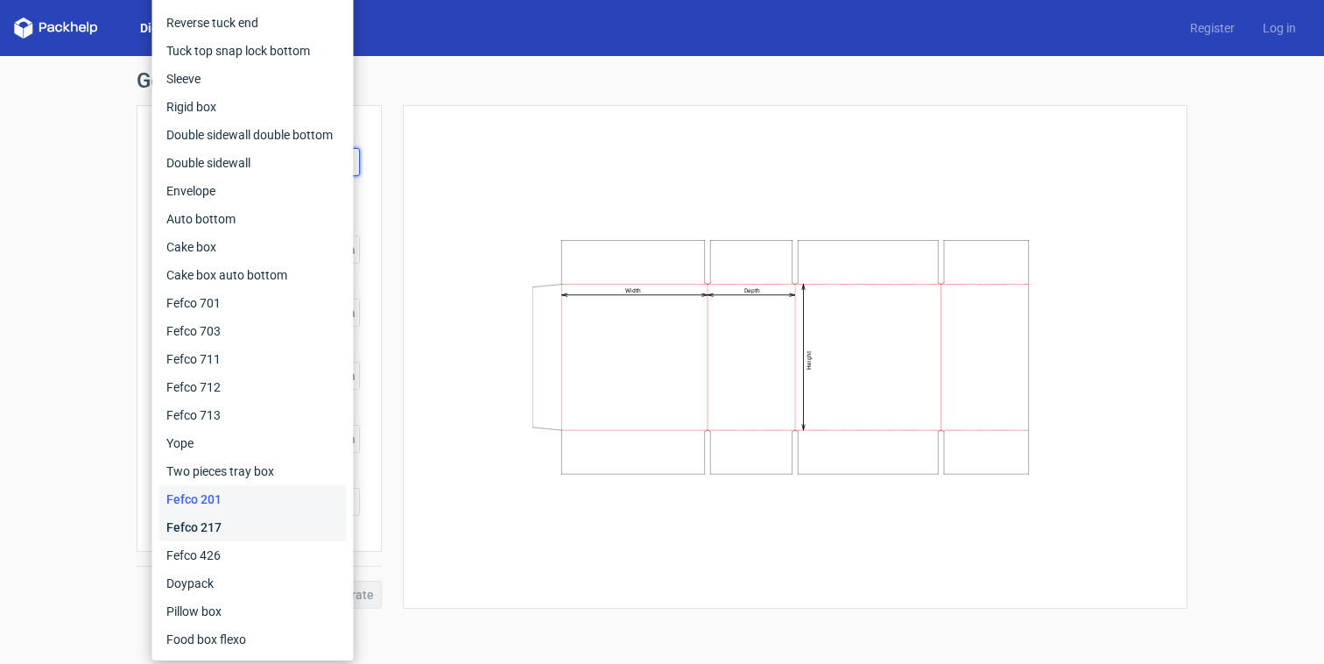
click at [280, 531] on div "Fefco 217" at bounding box center [252, 527] width 187 height 28
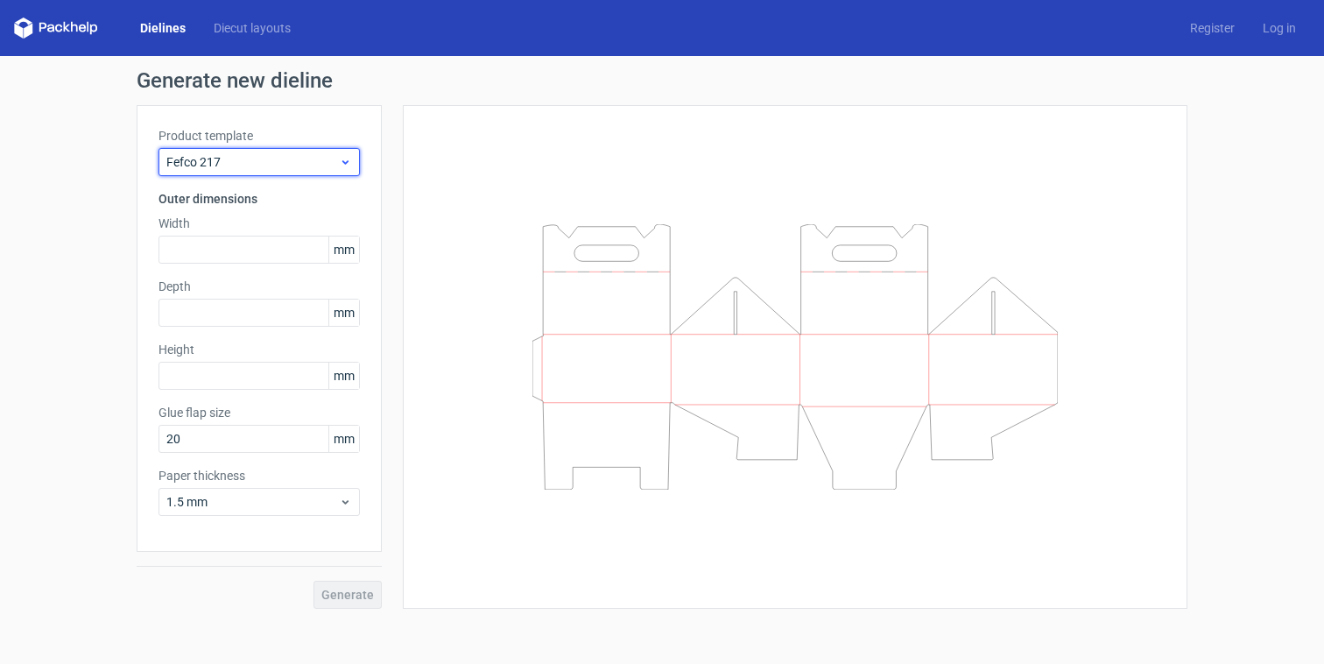
click at [282, 166] on span "Fefco 217" at bounding box center [252, 162] width 173 height 18
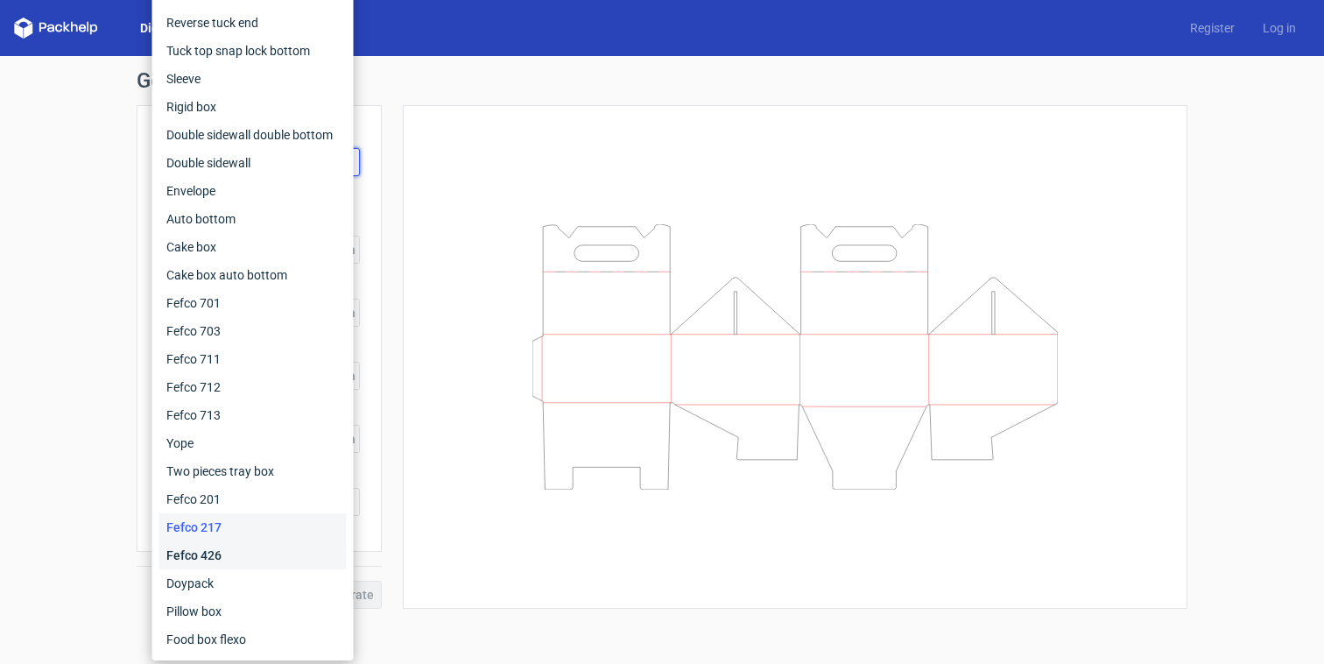
click at [285, 553] on div "Fefco 426" at bounding box center [252, 555] width 187 height 28
